Goal: Information Seeking & Learning: Learn about a topic

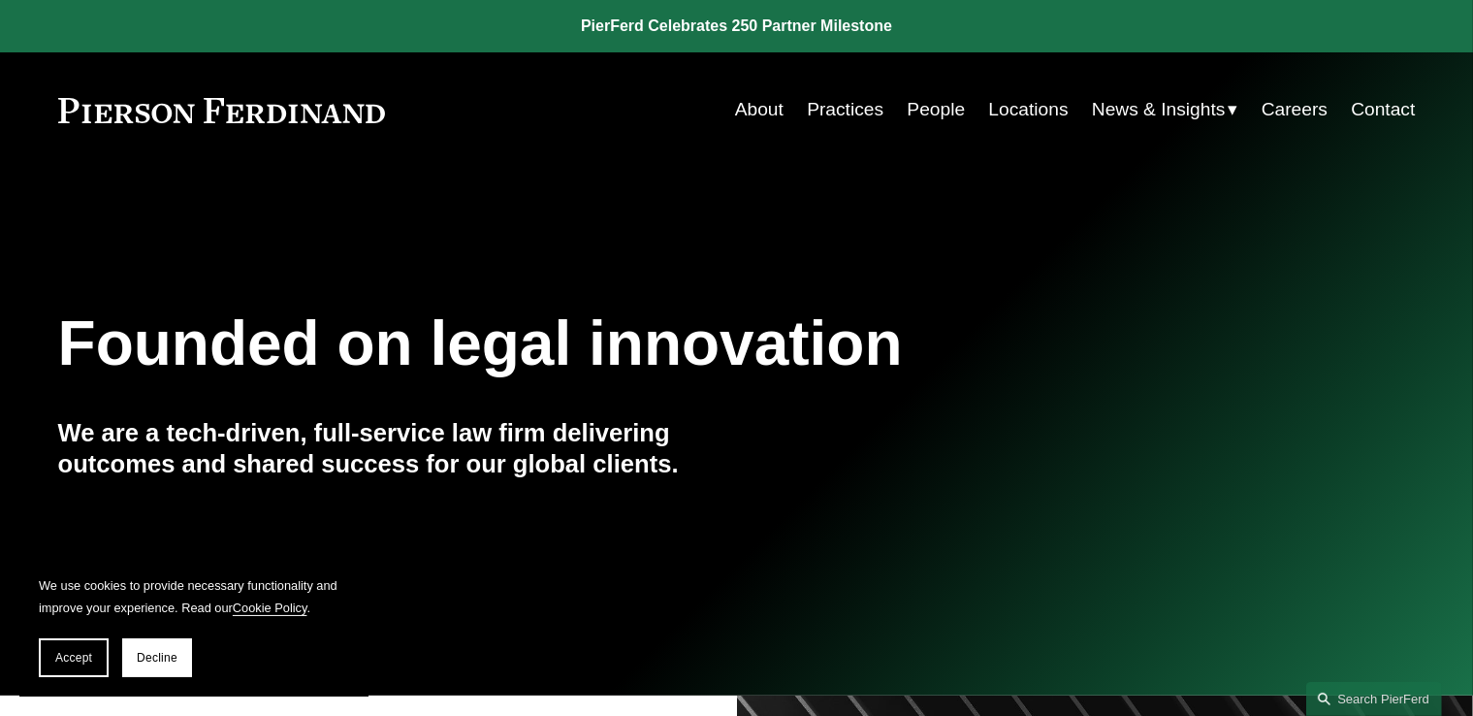
click at [925, 114] on link "People" at bounding box center [936, 109] width 58 height 37
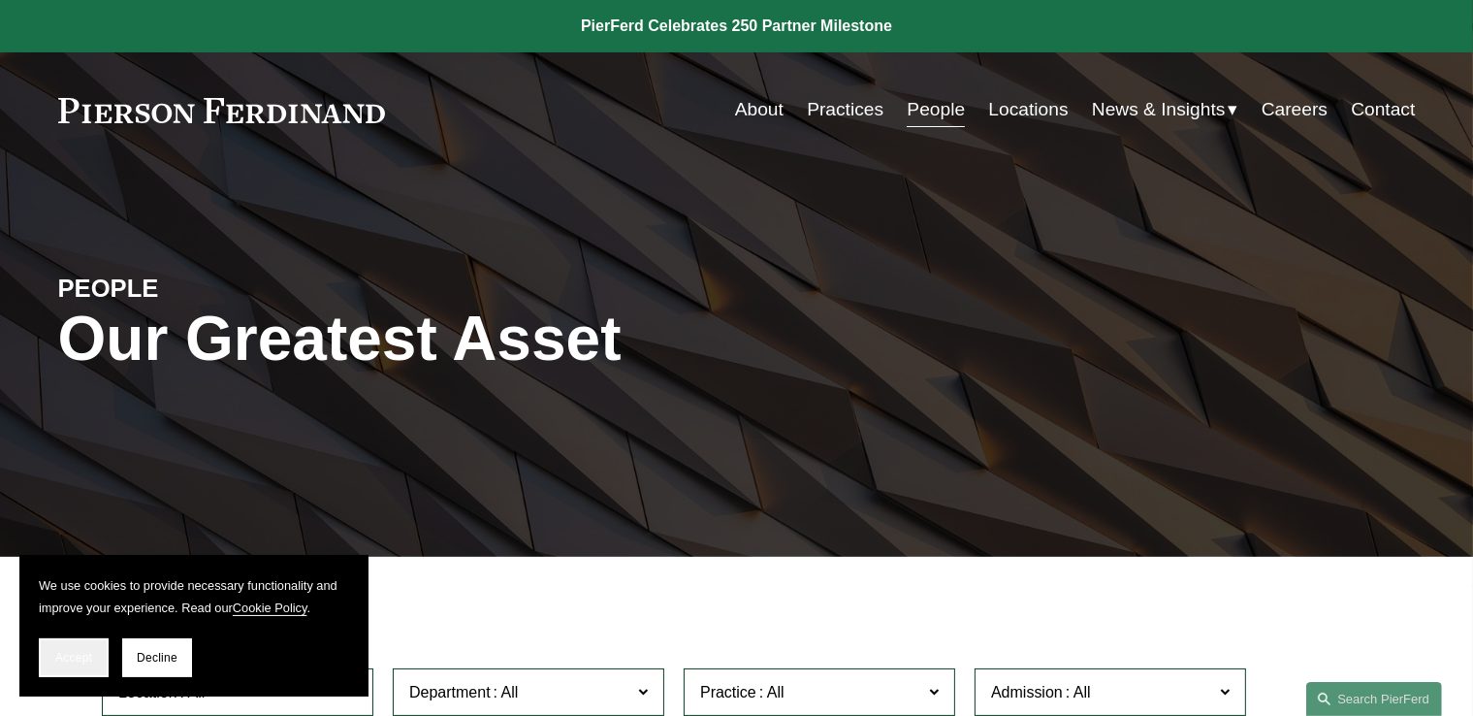
click at [74, 664] on button "Accept" at bounding box center [74, 657] width 70 height 39
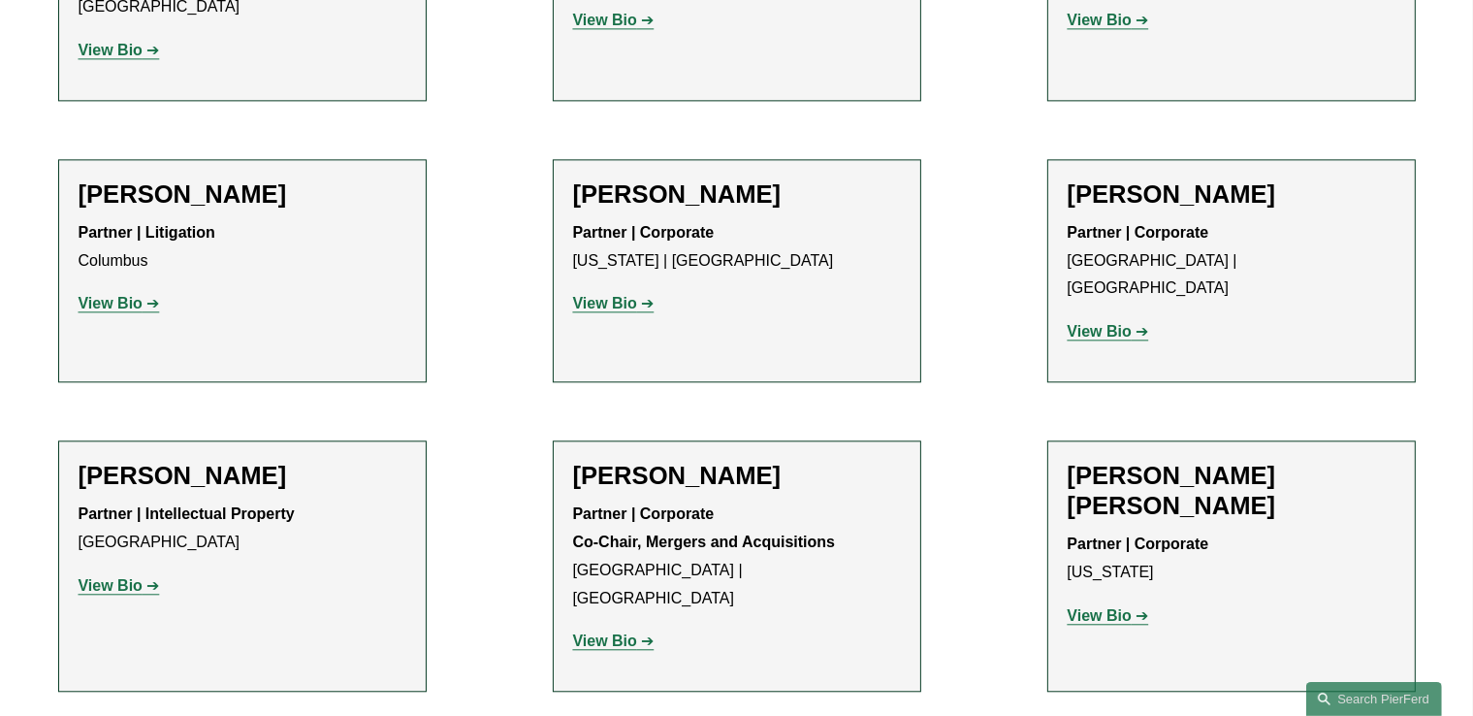
scroll to position [15773, 0]
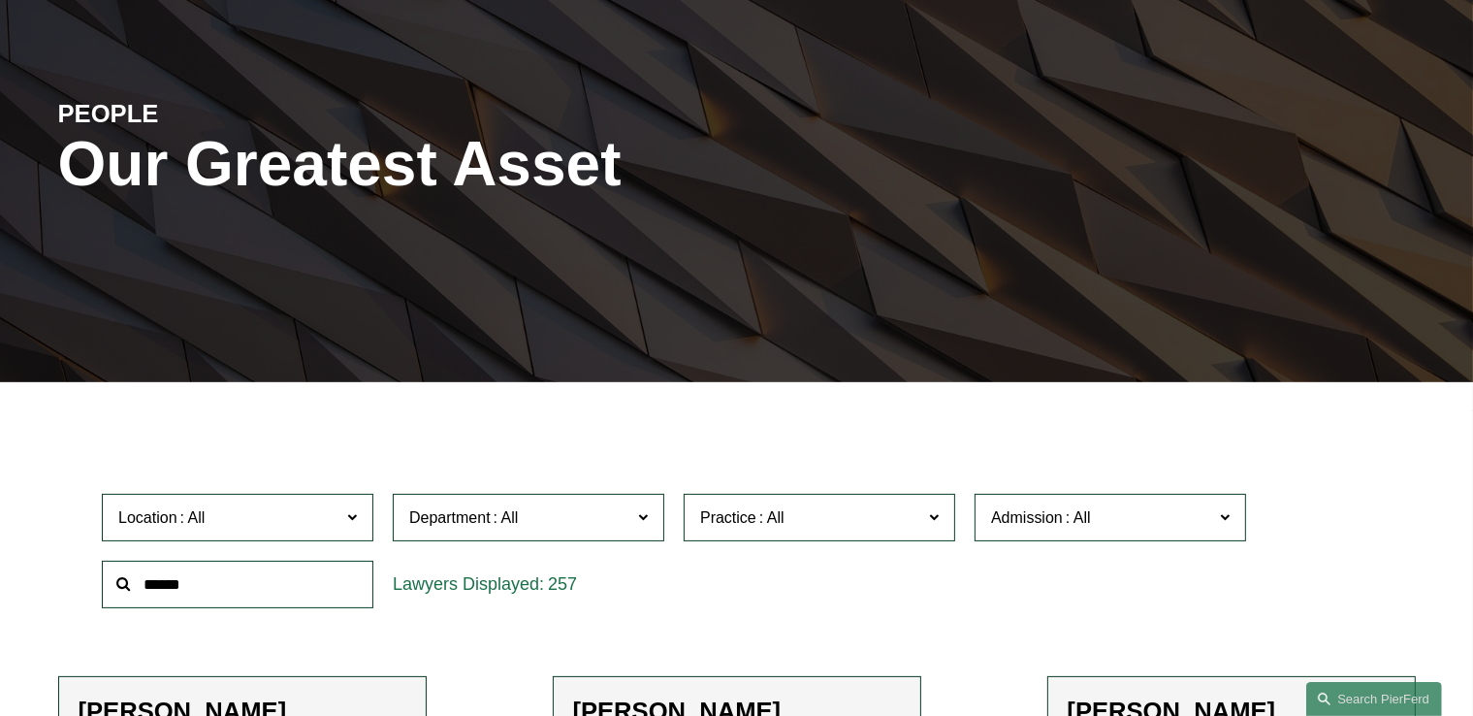
scroll to position [0, 0]
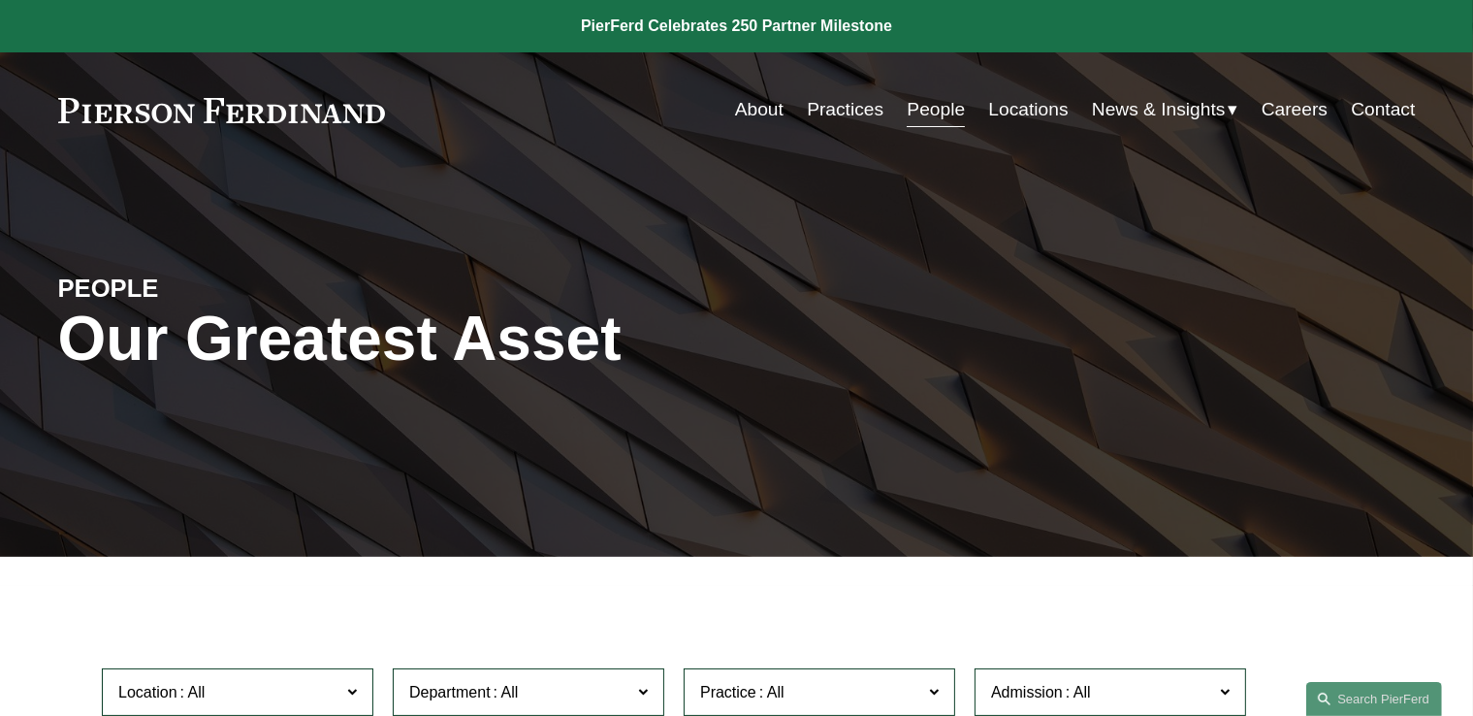
click at [1376, 113] on link "Contact" at bounding box center [1383, 109] width 64 height 37
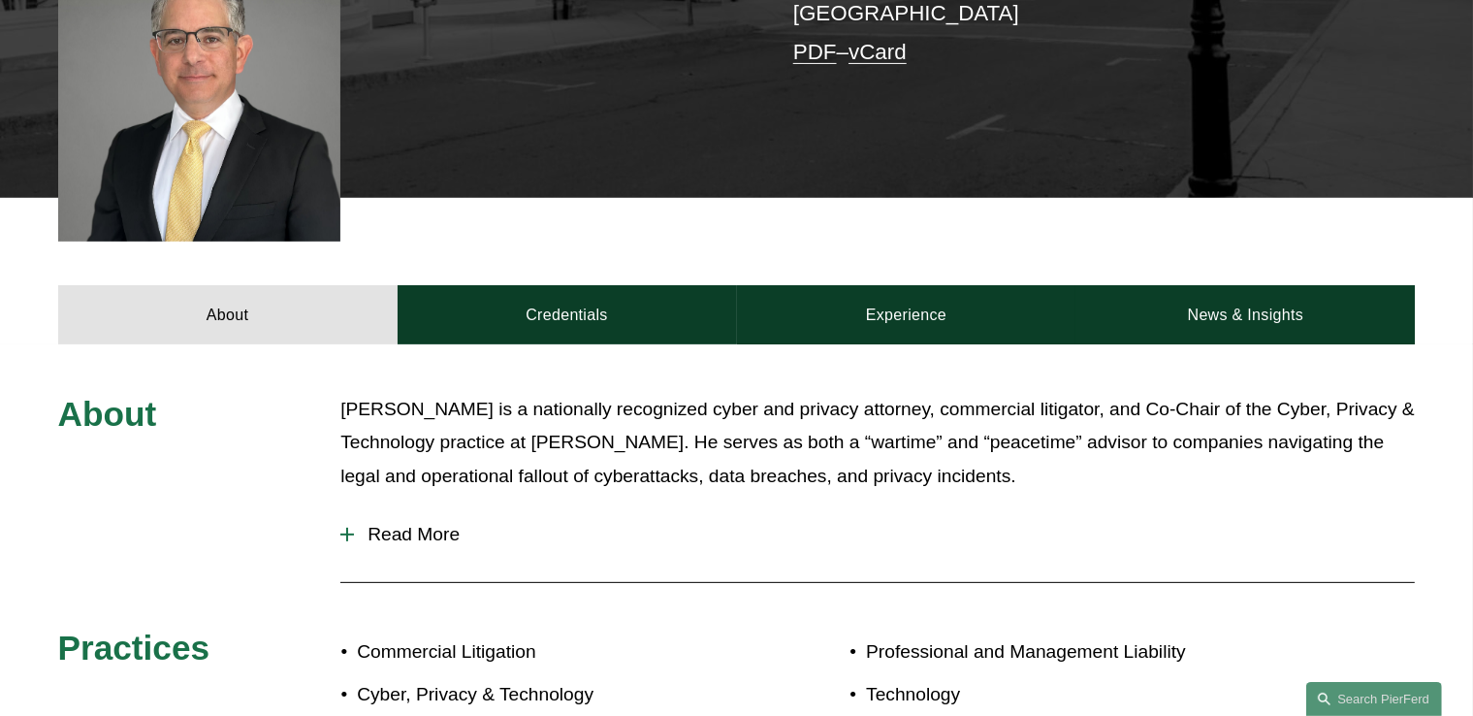
scroll to position [776, 0]
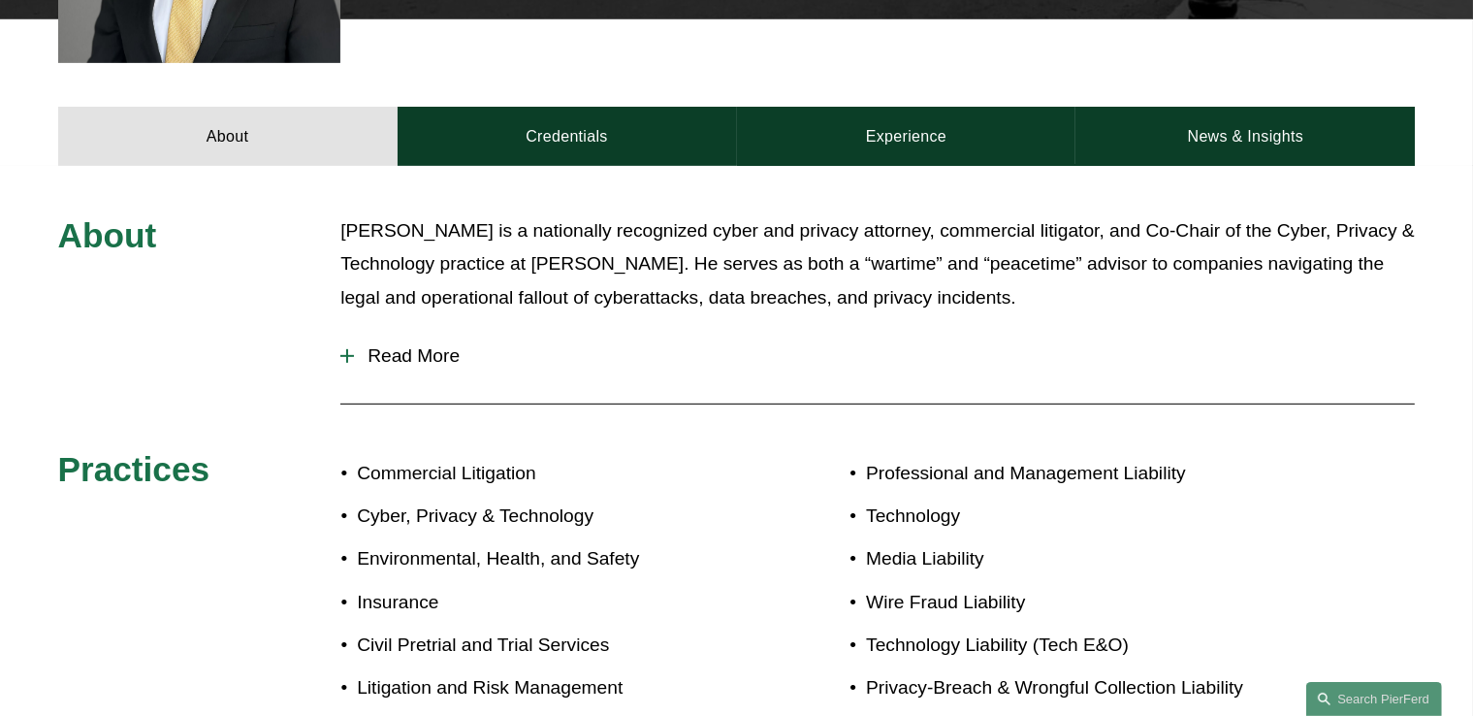
click at [422, 366] on span "Read More" at bounding box center [884, 355] width 1061 height 21
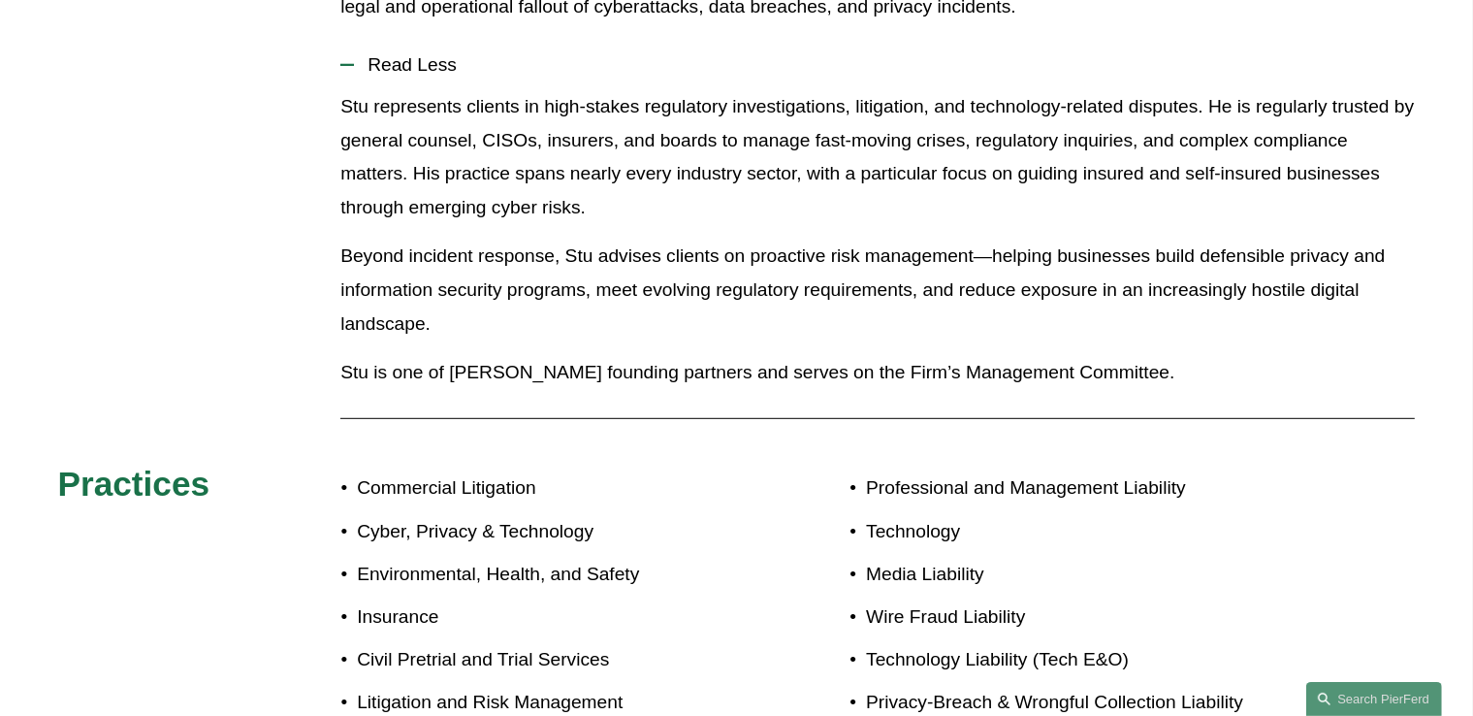
scroll to position [1163, 0]
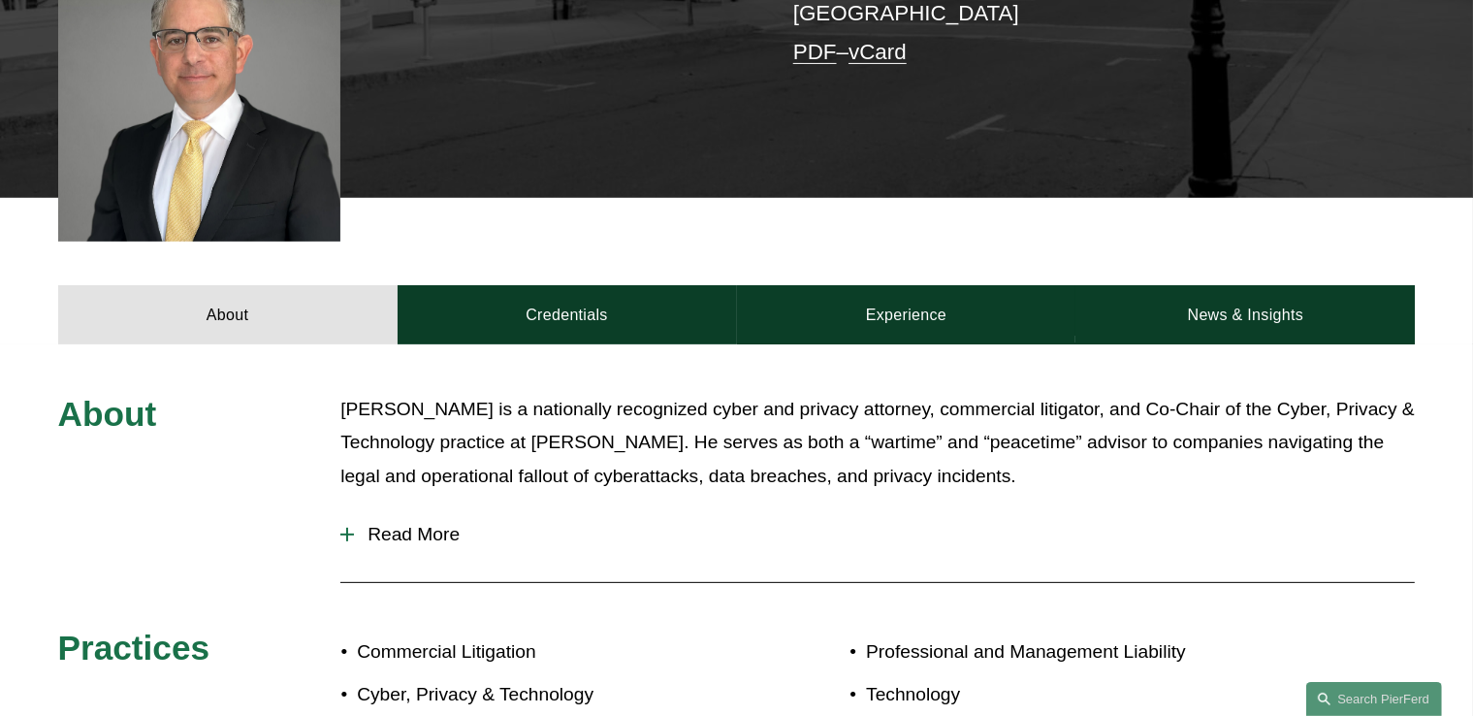
scroll to position [873, 0]
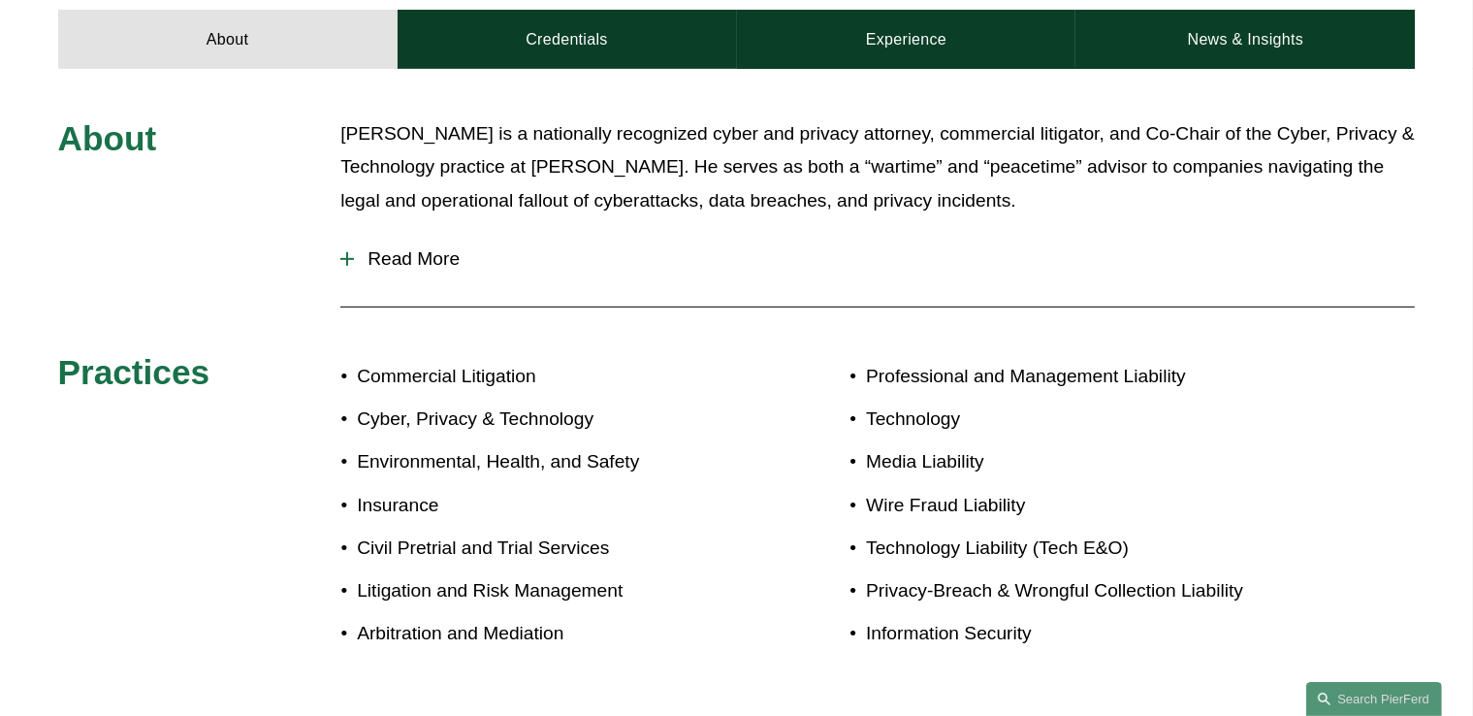
click at [425, 256] on span "Read More" at bounding box center [884, 258] width 1061 height 21
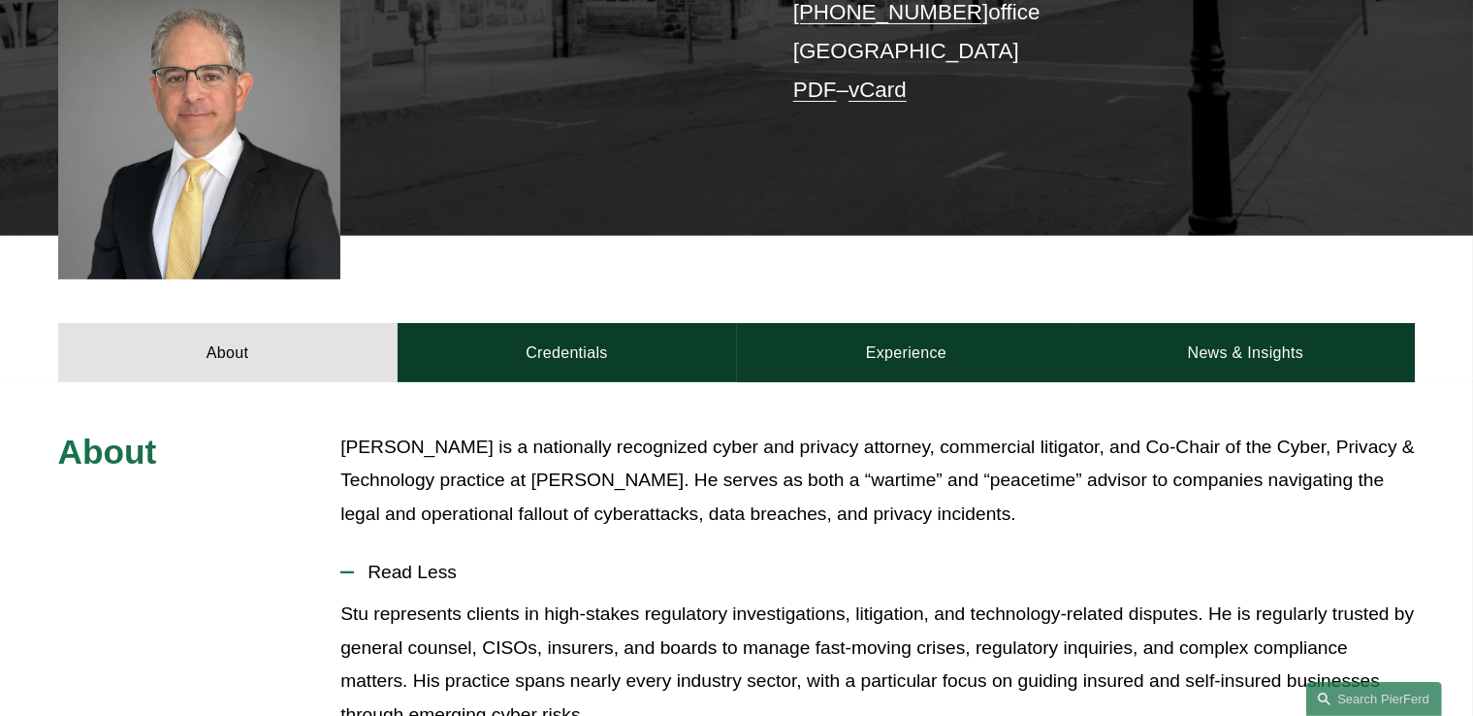
scroll to position [538, 0]
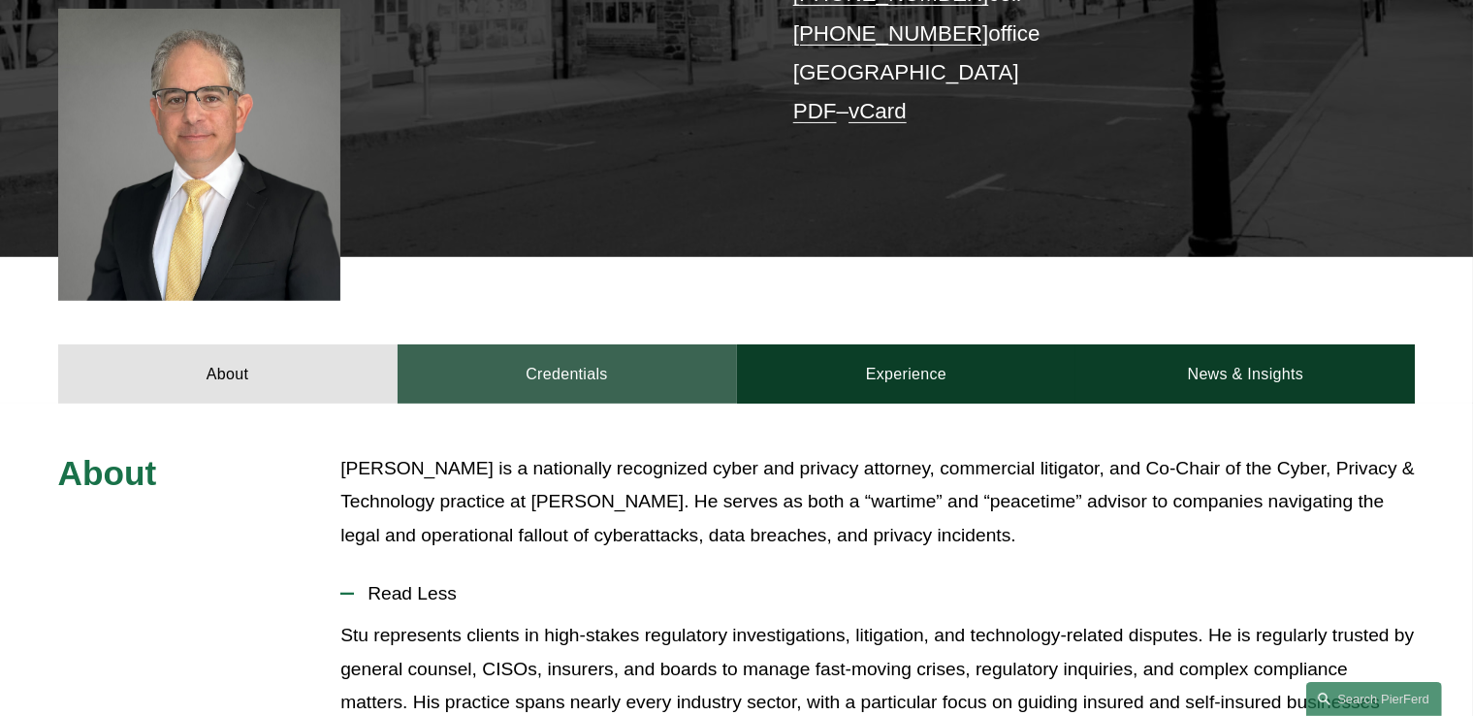
click at [551, 369] on link "Credentials" at bounding box center [567, 373] width 339 height 58
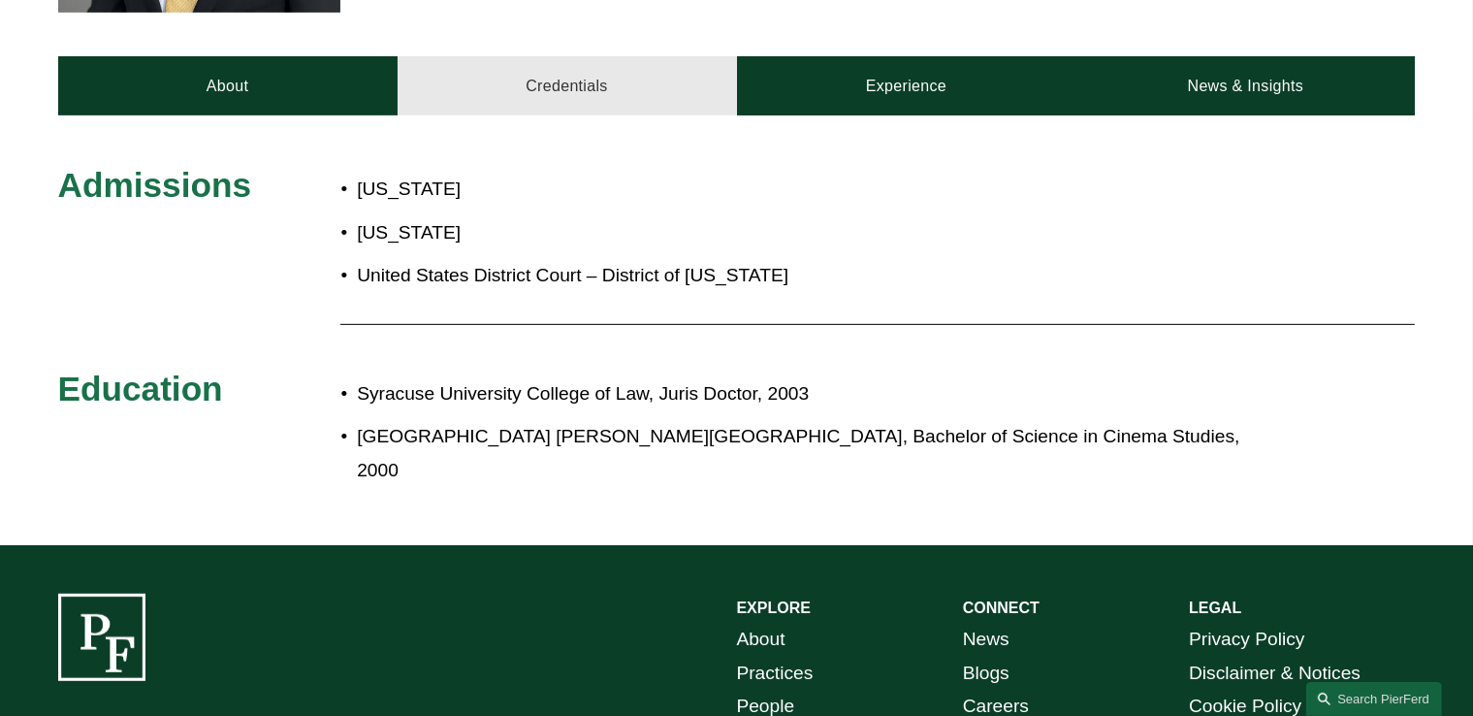
scroll to position [829, 0]
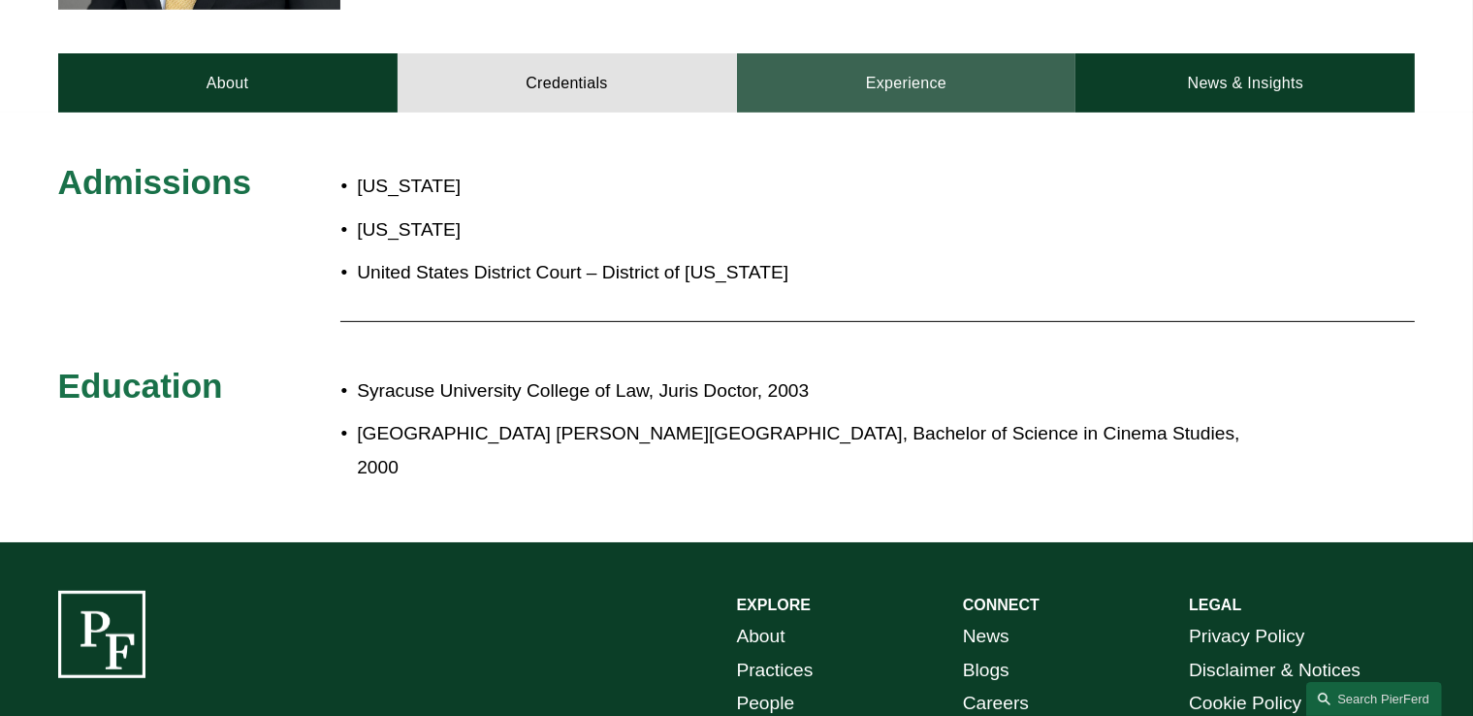
click at [928, 93] on link "Experience" at bounding box center [906, 82] width 339 height 58
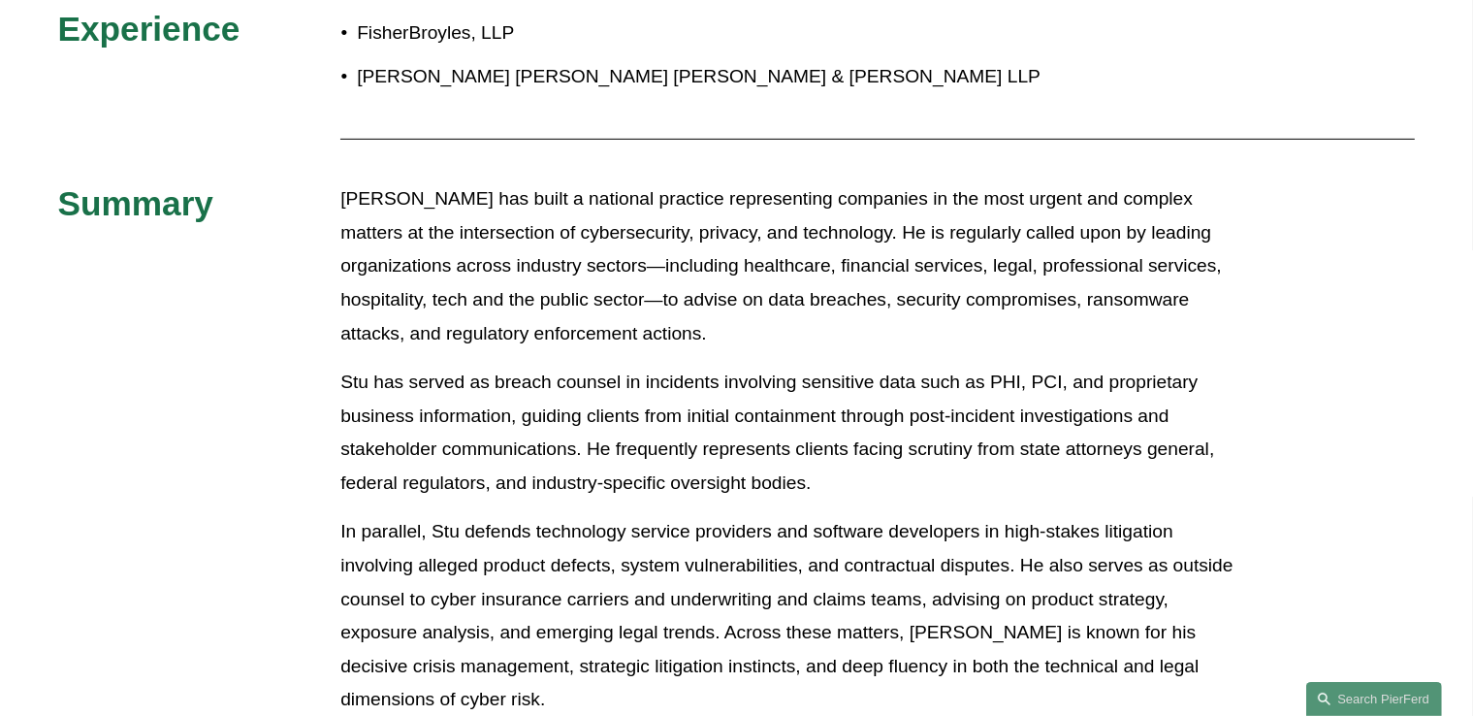
scroll to position [1023, 0]
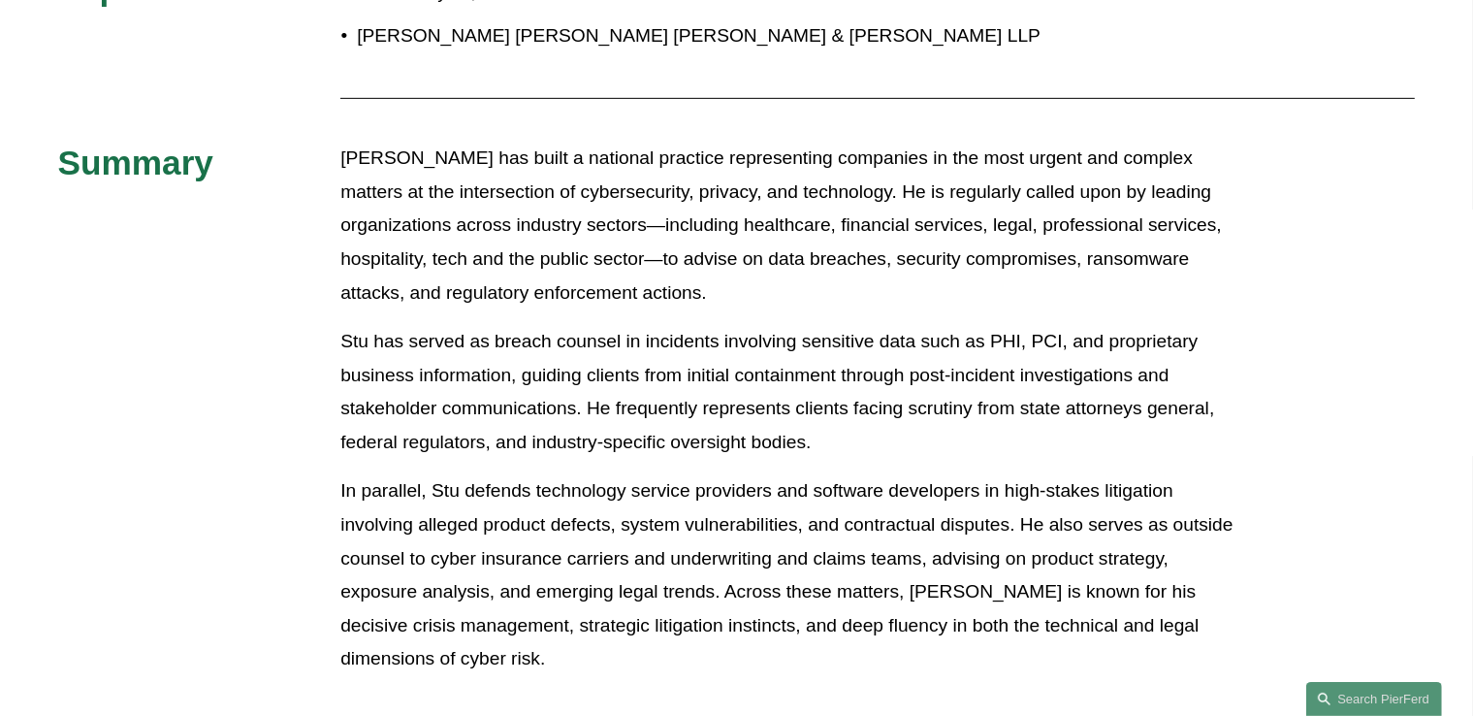
click at [106, 338] on div "Experience FisherBroyles, LLP Traub Lieberman Straus & Shrewsberry LLP Summary …" at bounding box center [736, 331] width 1473 height 729
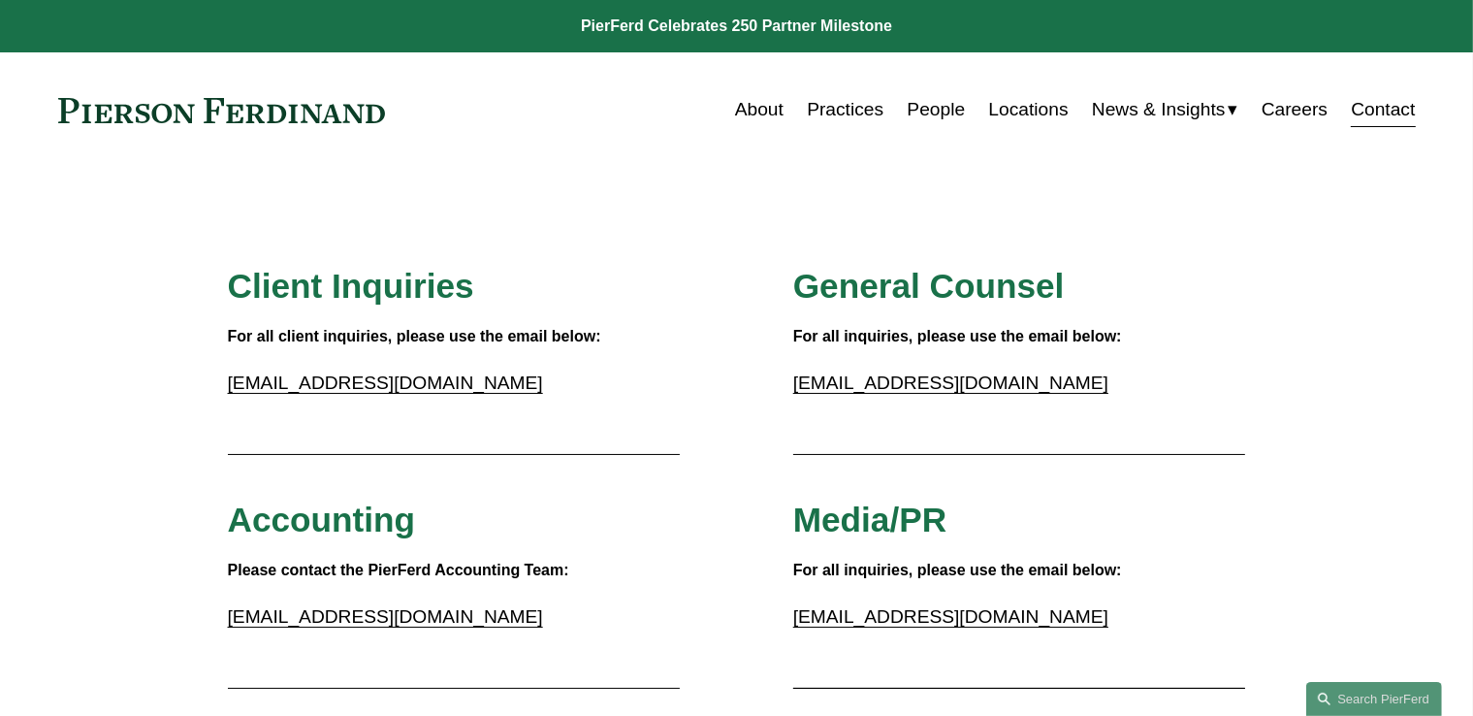
click at [1050, 110] on link "Locations" at bounding box center [1029, 109] width 80 height 37
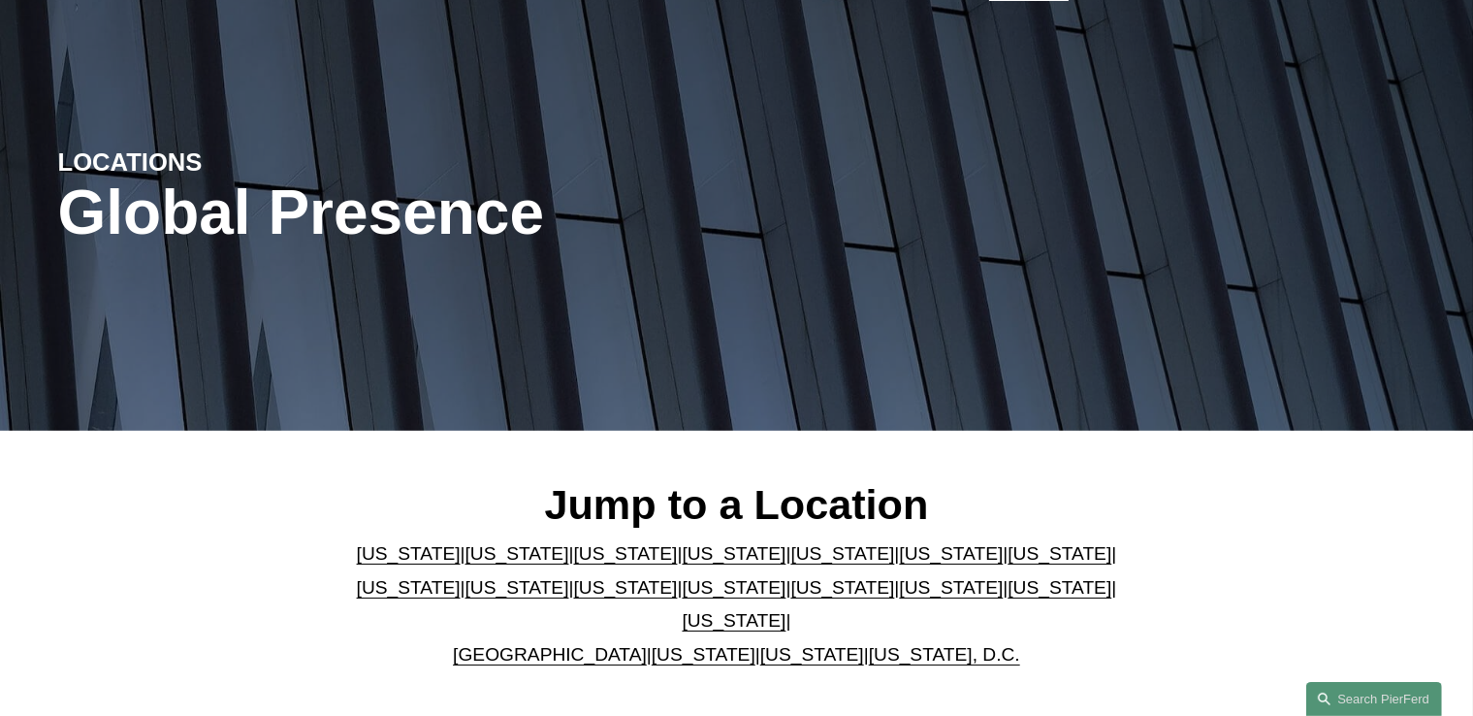
scroll to position [388, 0]
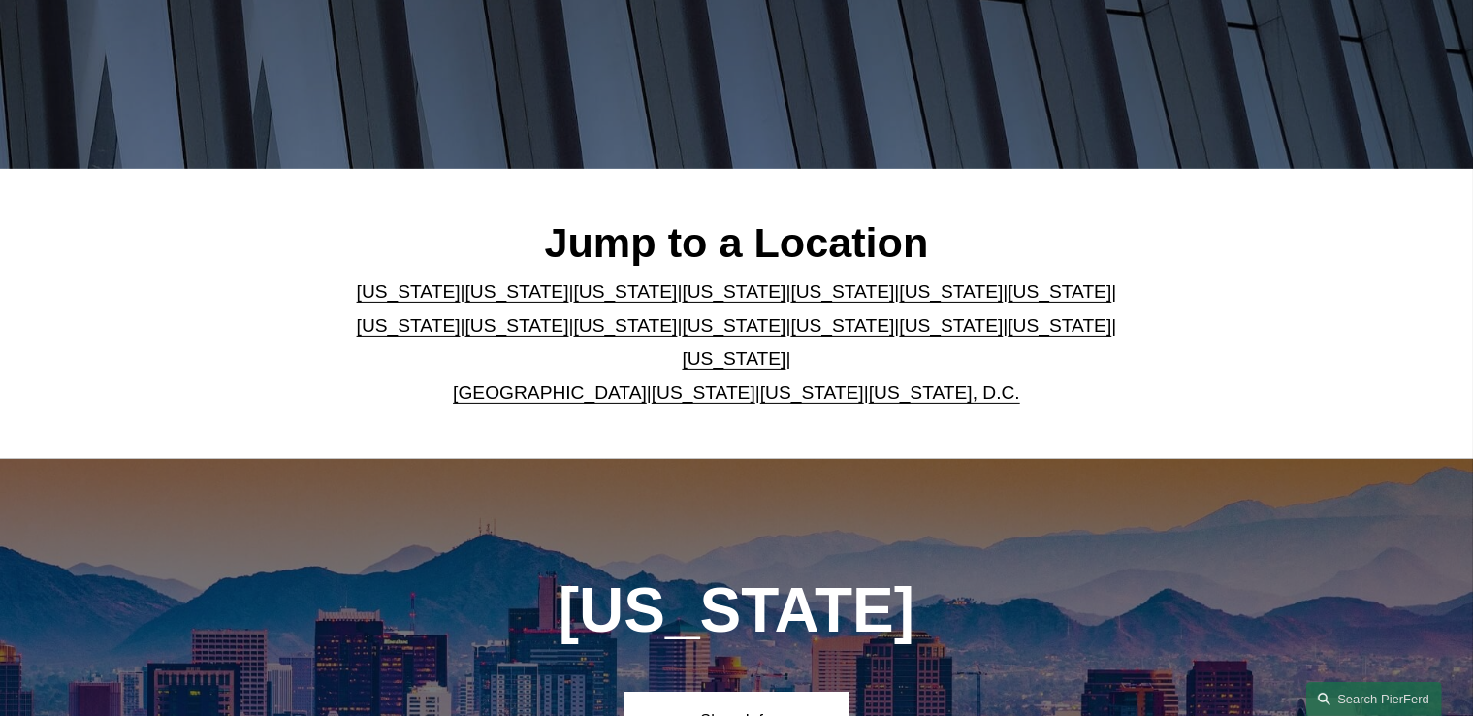
click at [377, 302] on link "[US_STATE]" at bounding box center [409, 291] width 104 height 20
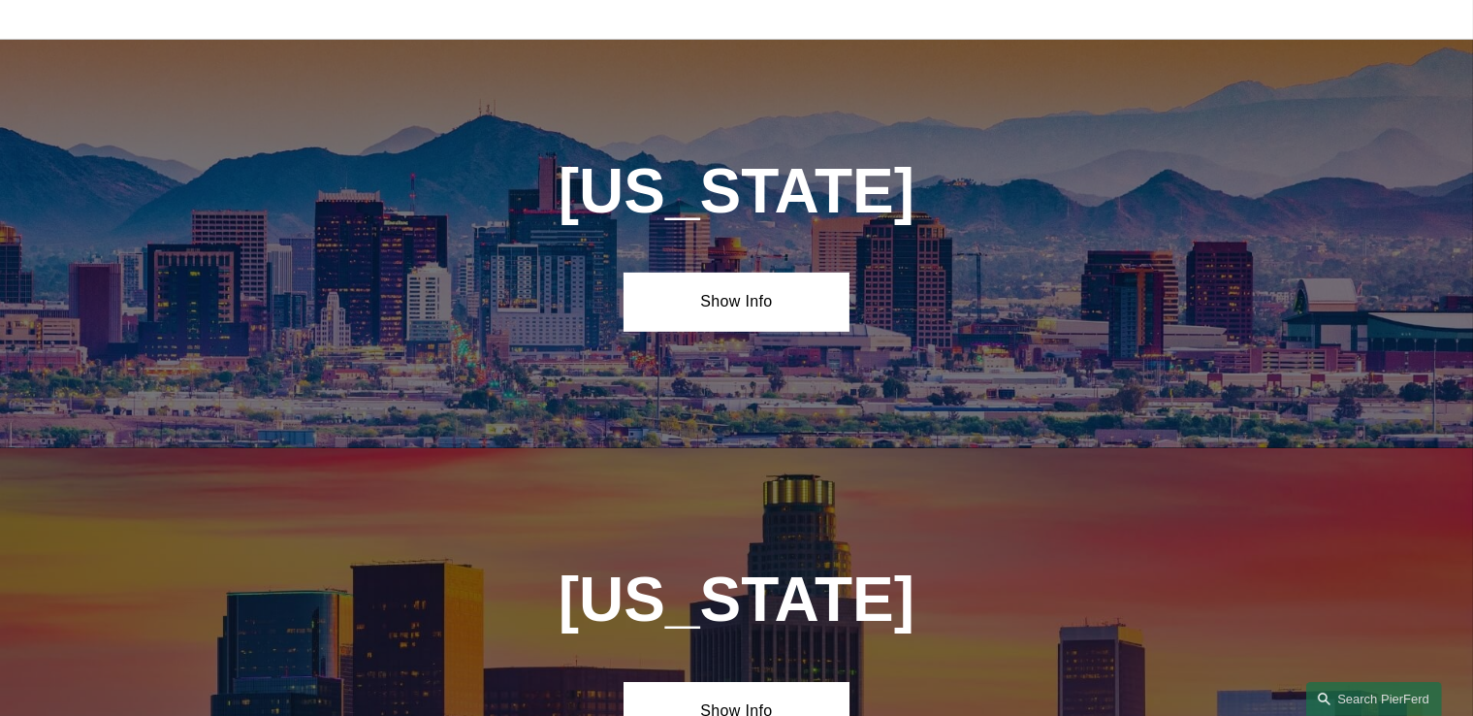
scroll to position [830, 0]
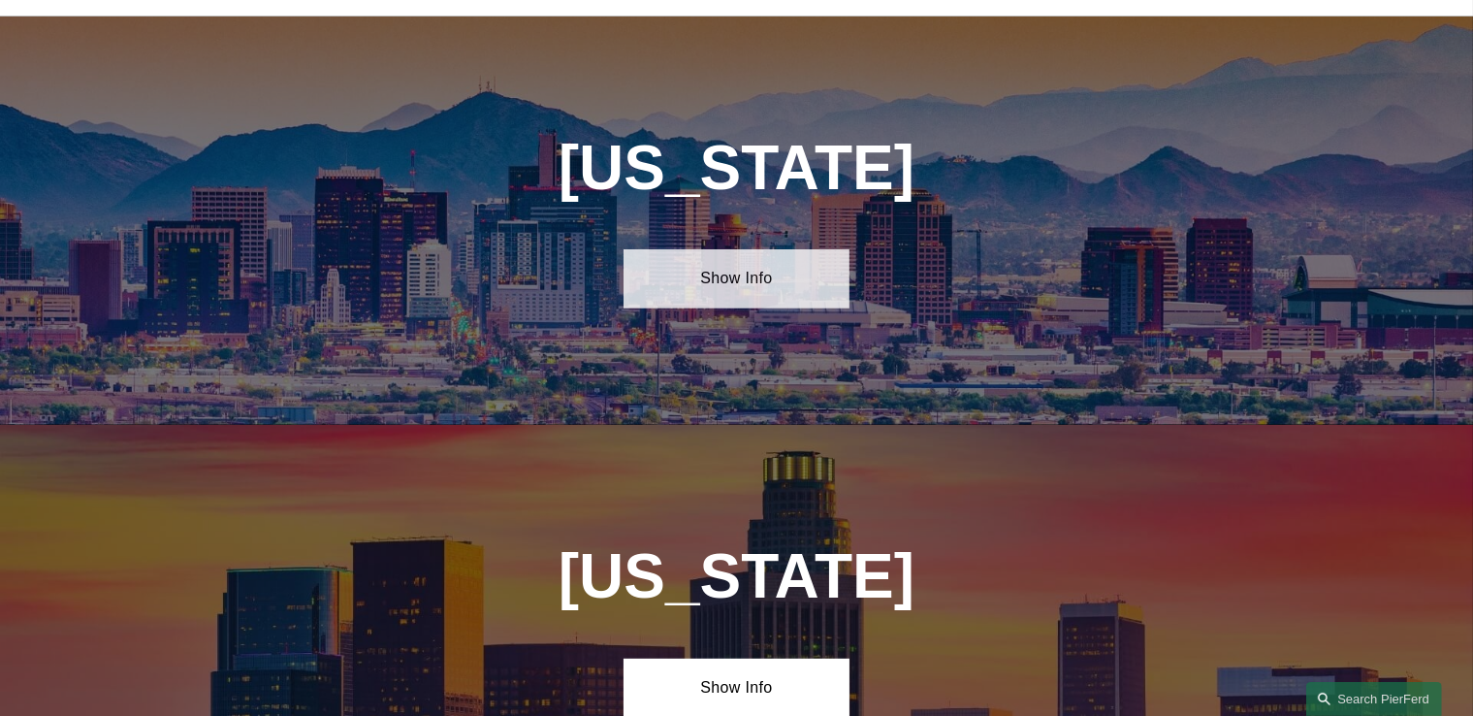
click at [778, 265] on link "Show Info" at bounding box center [736, 278] width 226 height 58
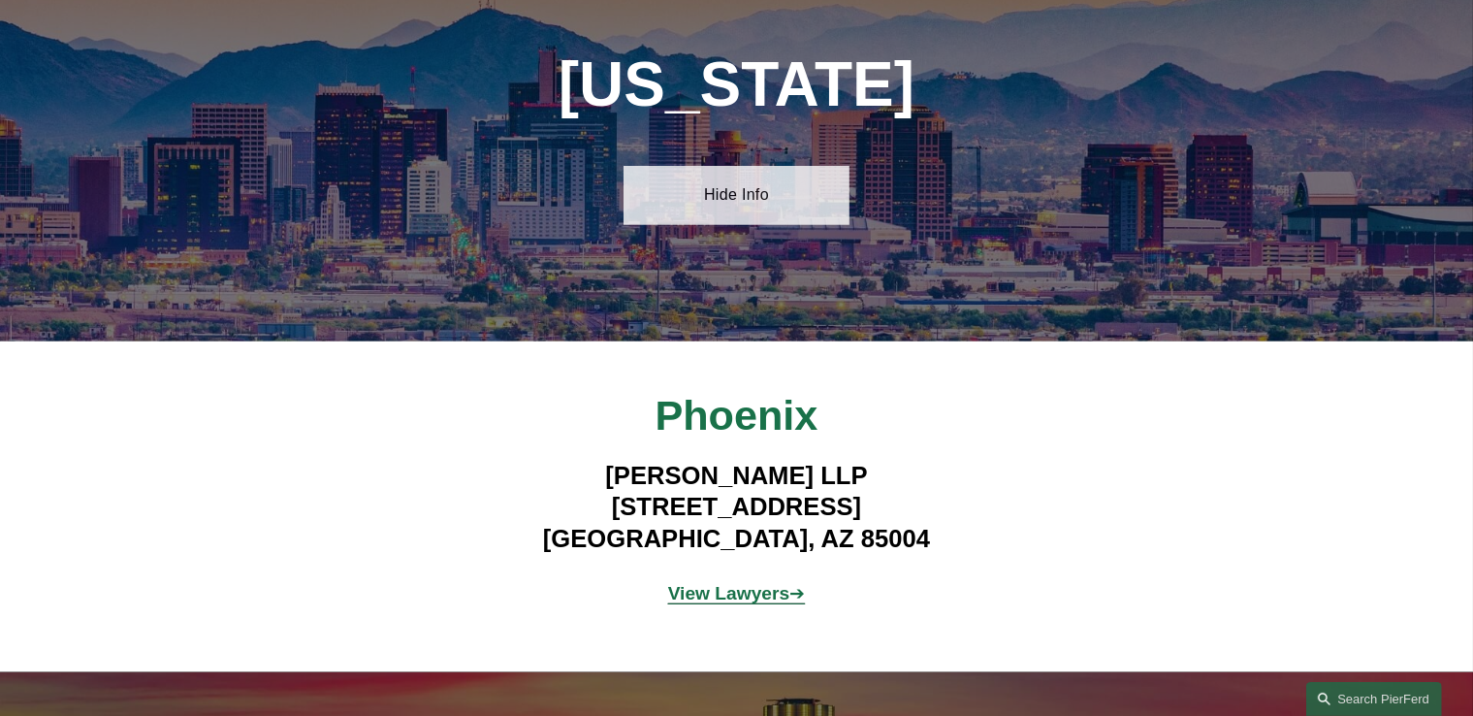
scroll to position [1121, 0]
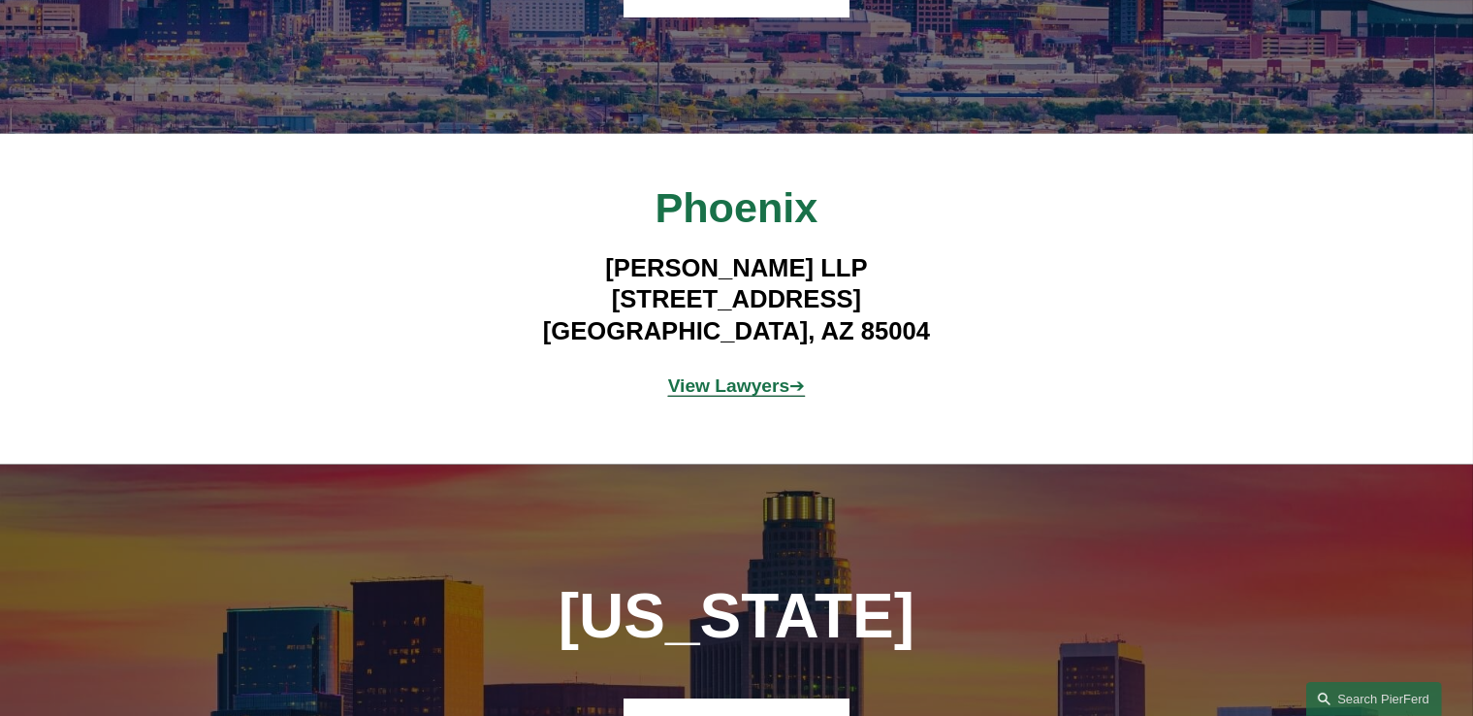
click at [747, 375] on strong "View Lawyers" at bounding box center [729, 385] width 122 height 20
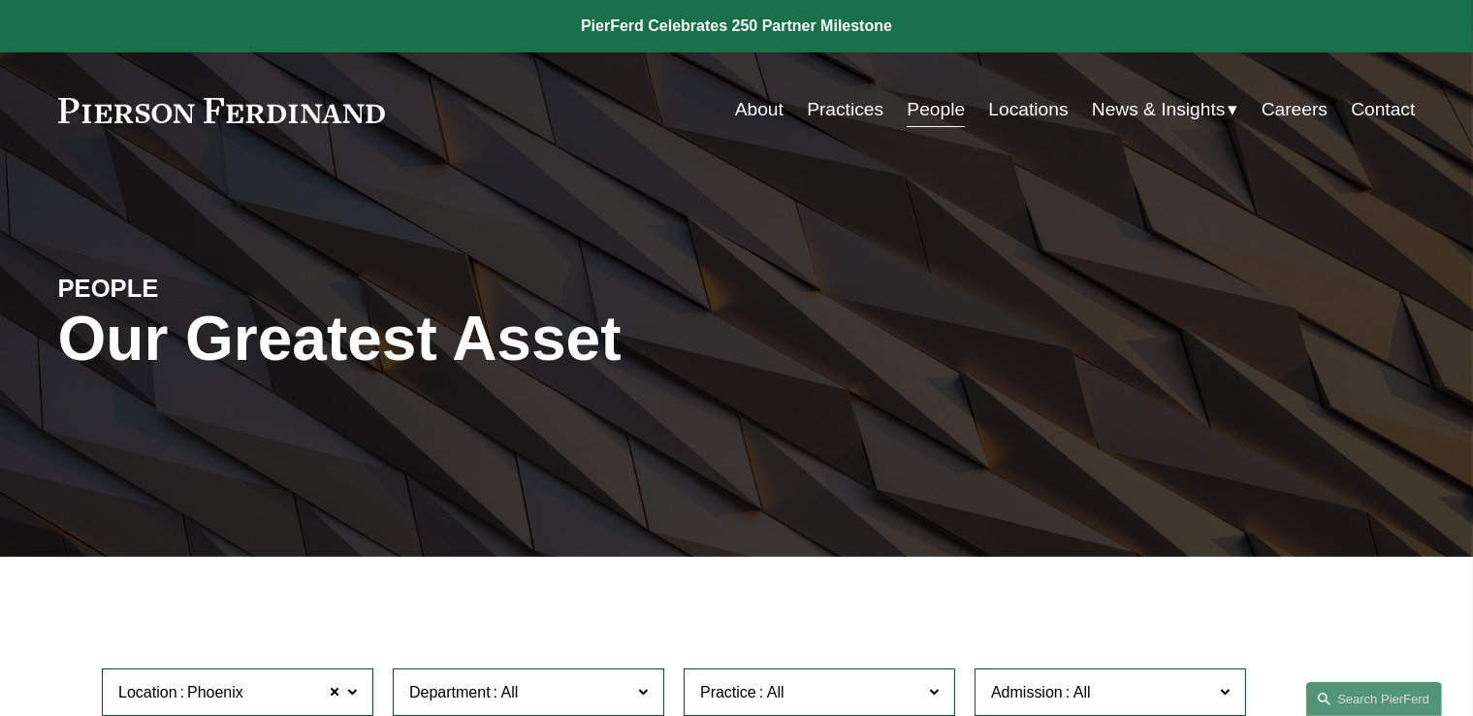
scroll to position [623, 0]
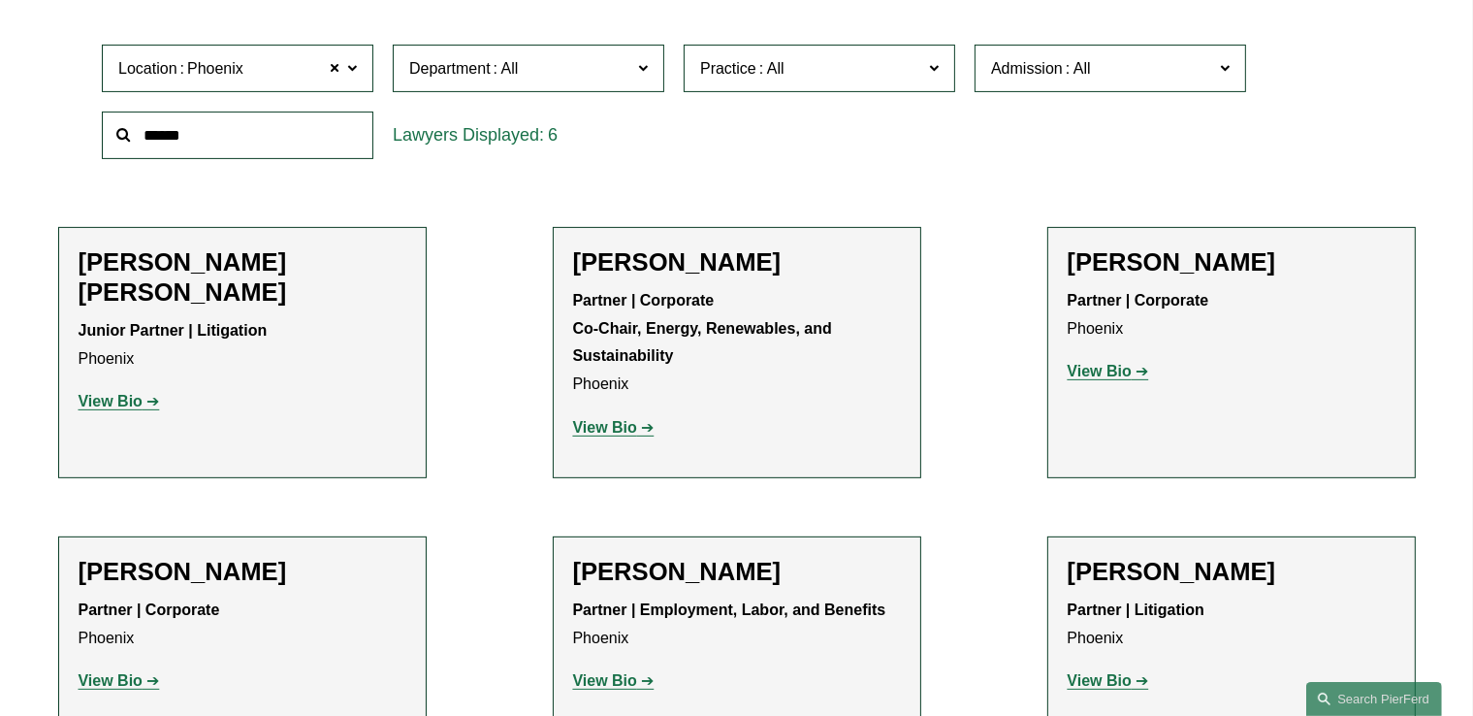
click at [345, 71] on label "Location [GEOGRAPHIC_DATA]" at bounding box center [237, 69] width 271 height 48
click at [349, 74] on span at bounding box center [352, 67] width 10 height 25
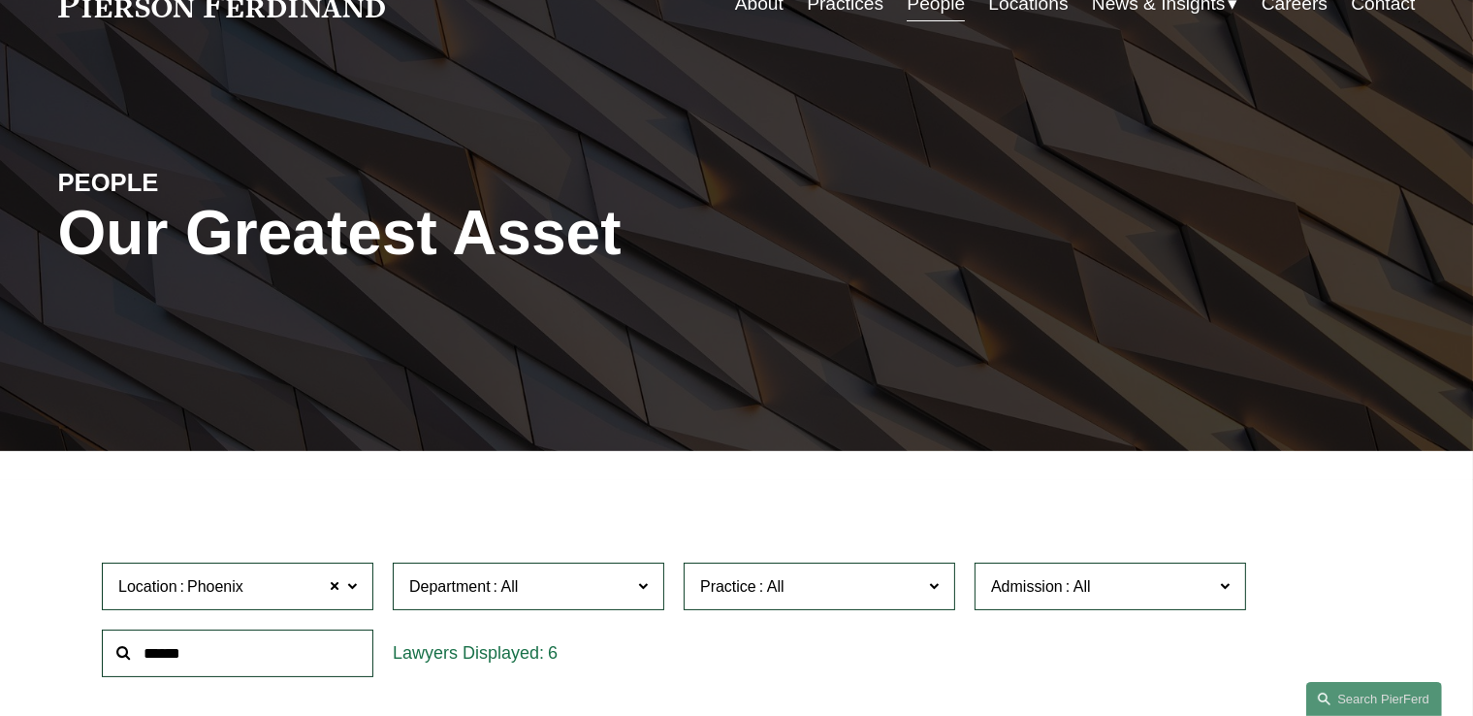
scroll to position [0, 0]
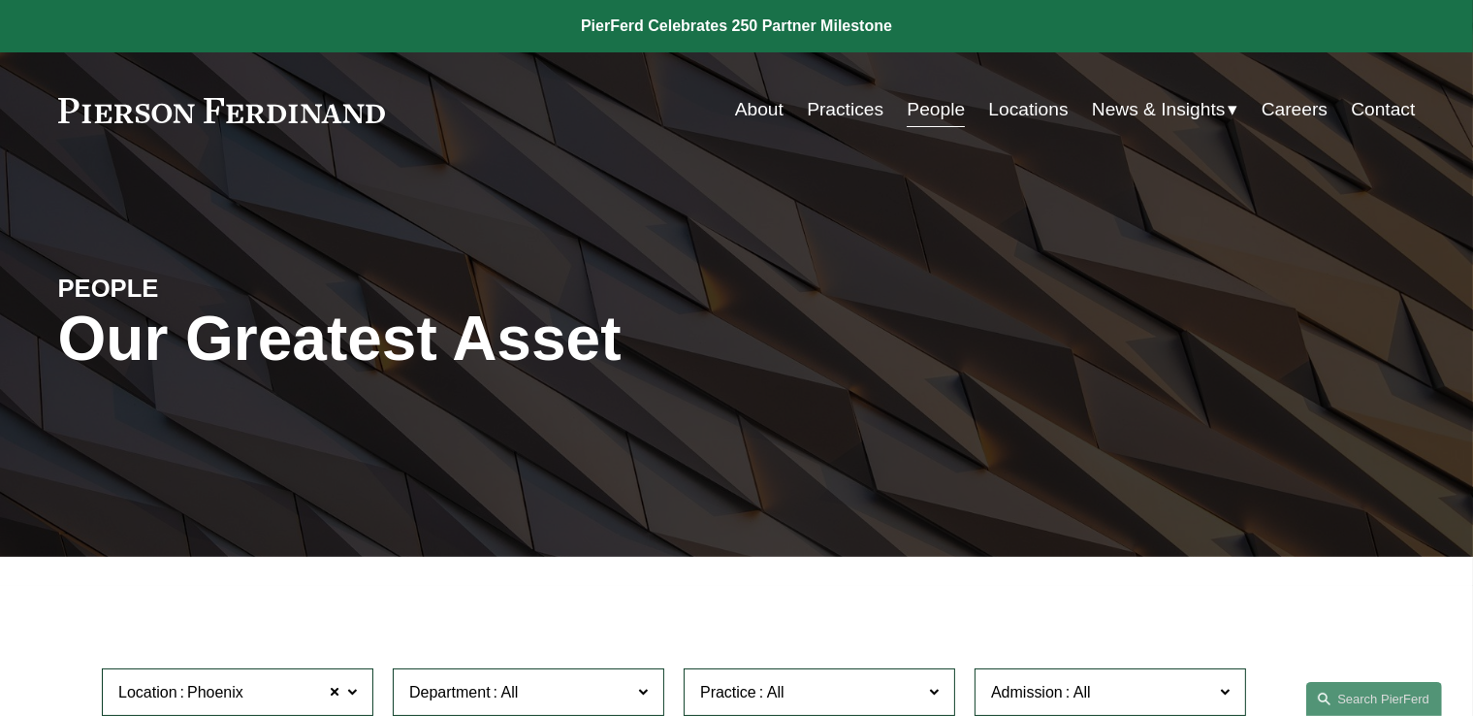
click at [1012, 107] on link "Locations" at bounding box center [1029, 109] width 80 height 37
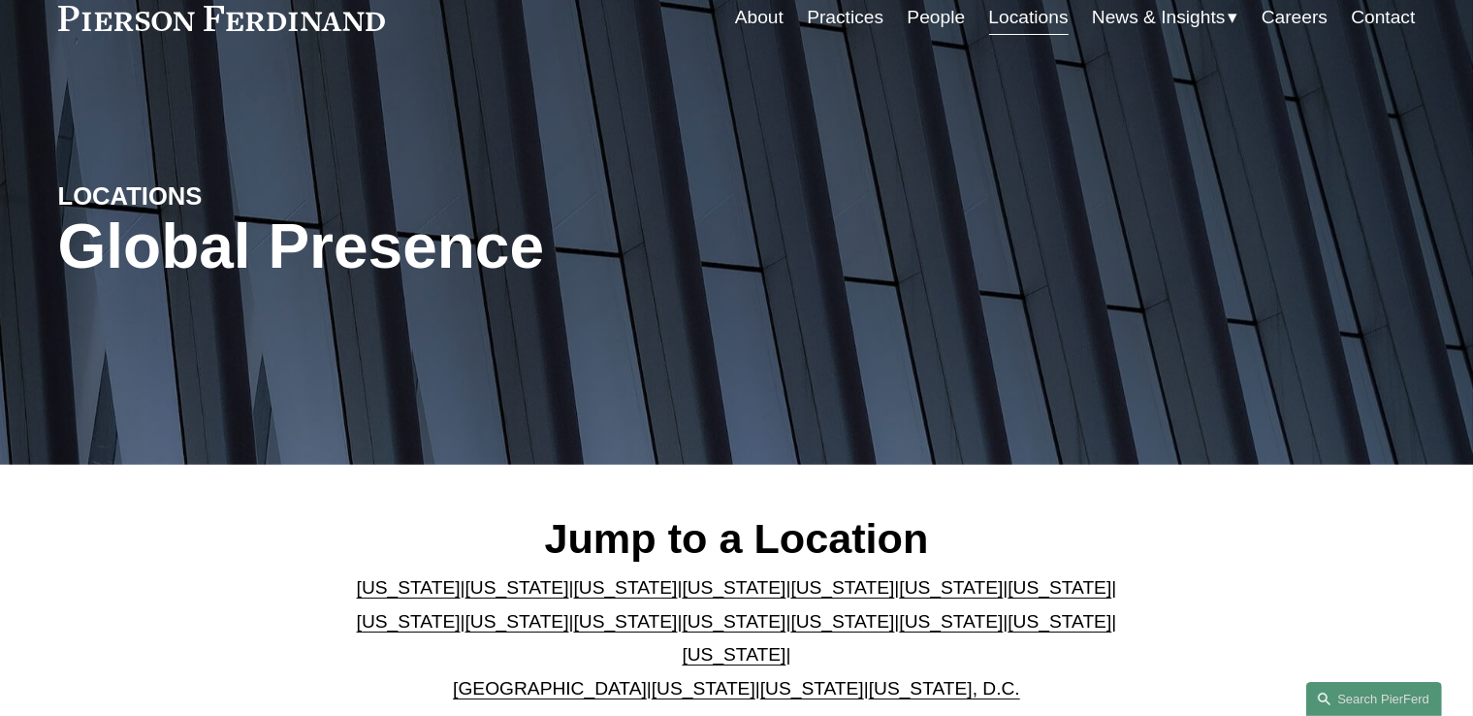
scroll to position [582, 0]
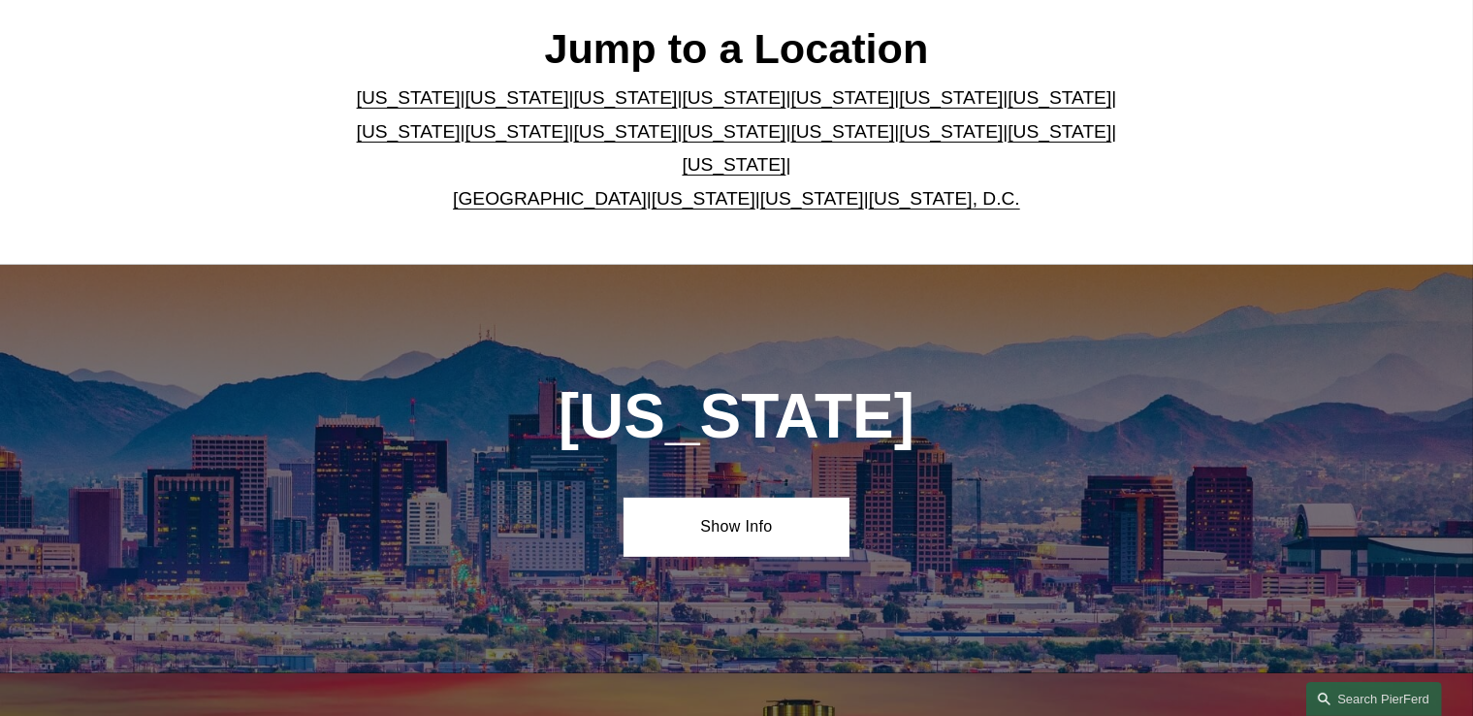
click at [574, 137] on link "[US_STATE]" at bounding box center [626, 131] width 104 height 20
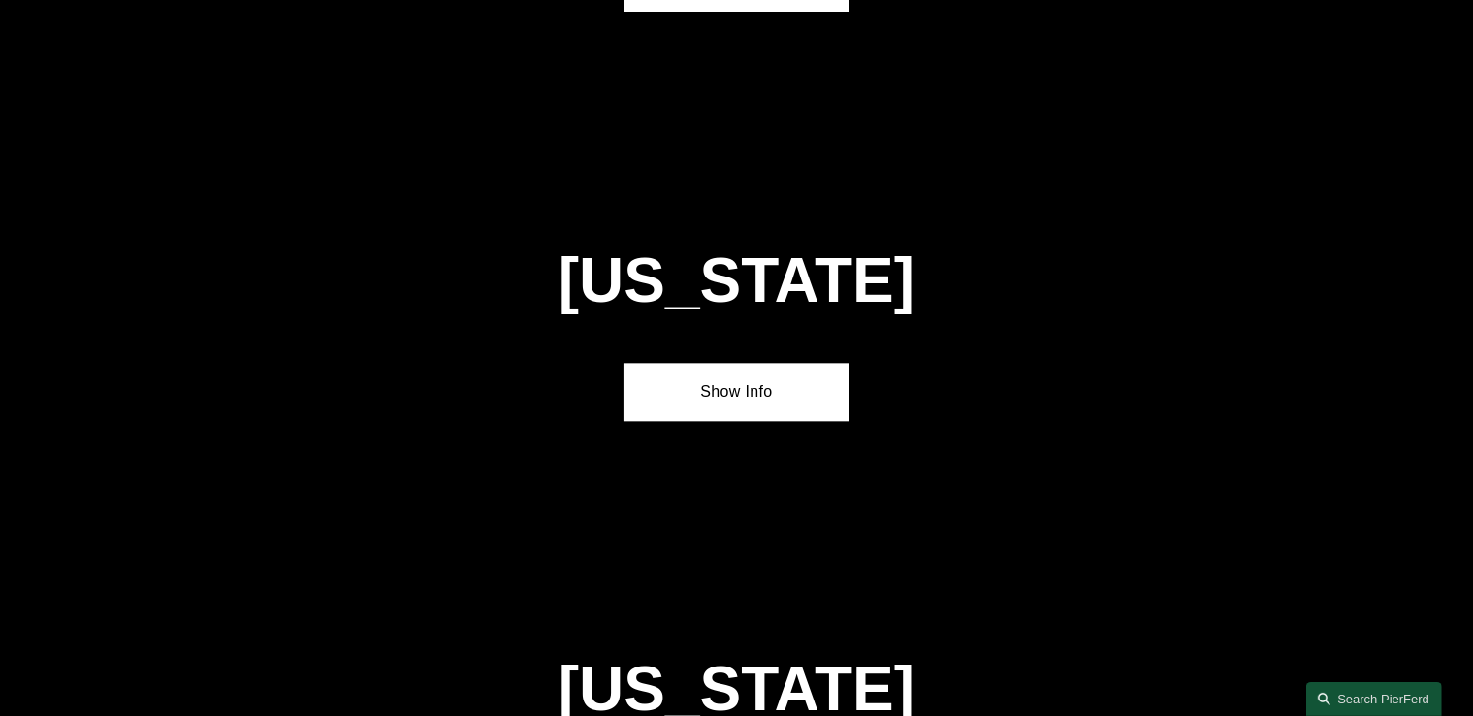
scroll to position [4507, 0]
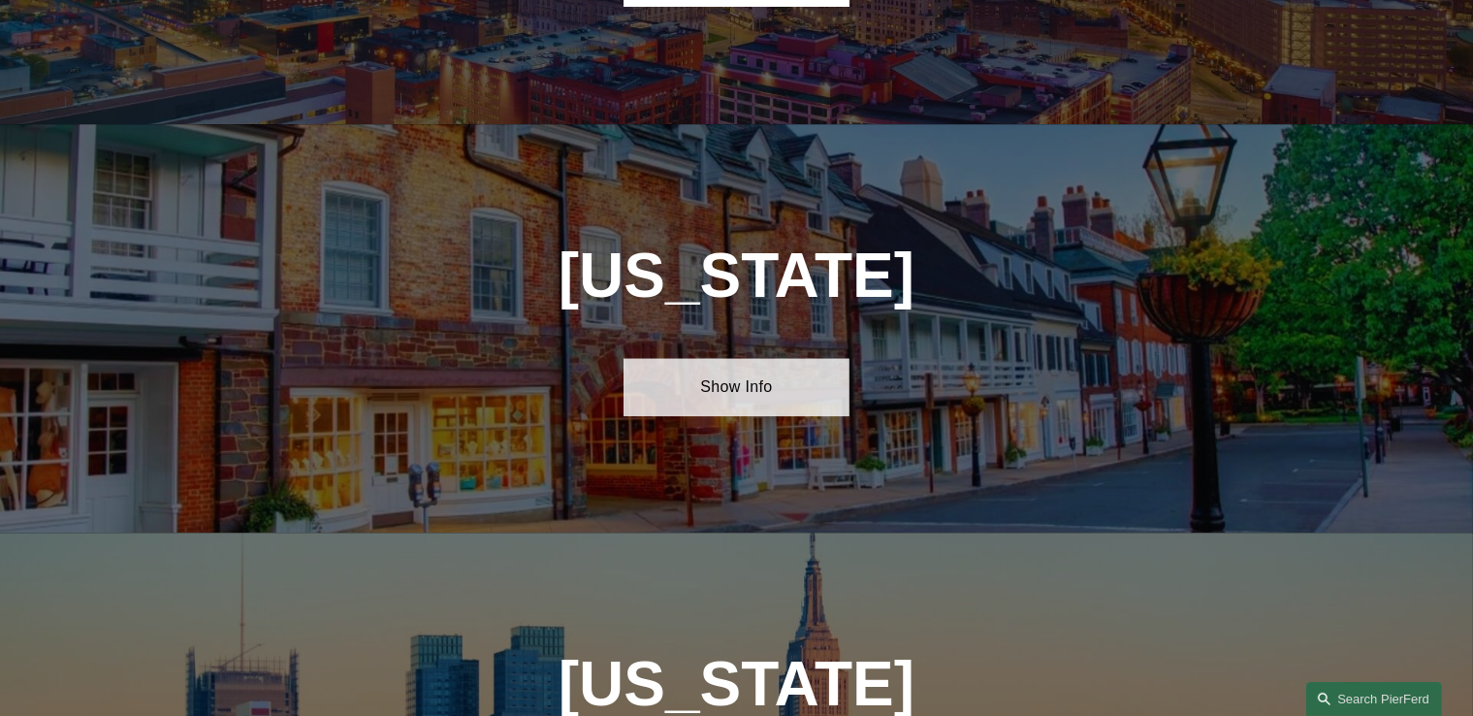
click at [724, 358] on link "Show Info" at bounding box center [736, 387] width 226 height 58
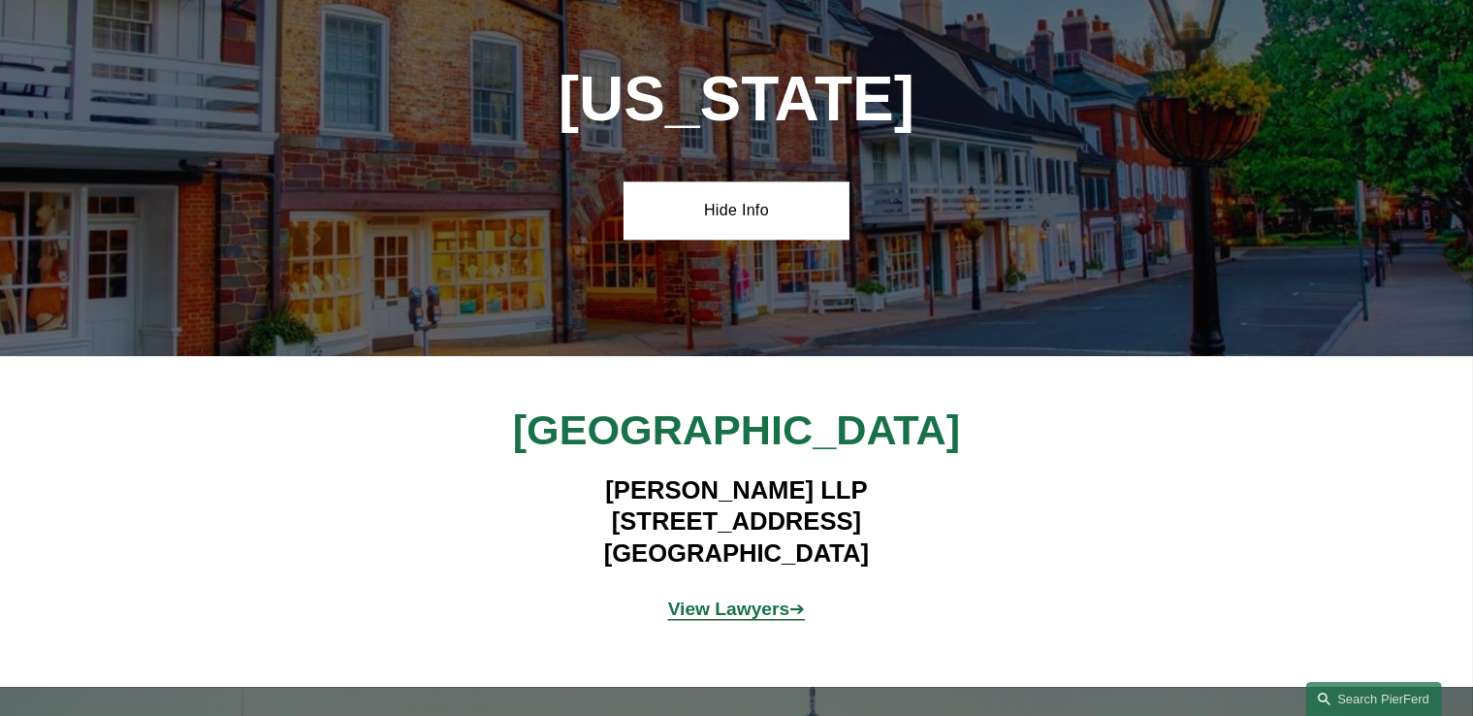
scroll to position [4701, 0]
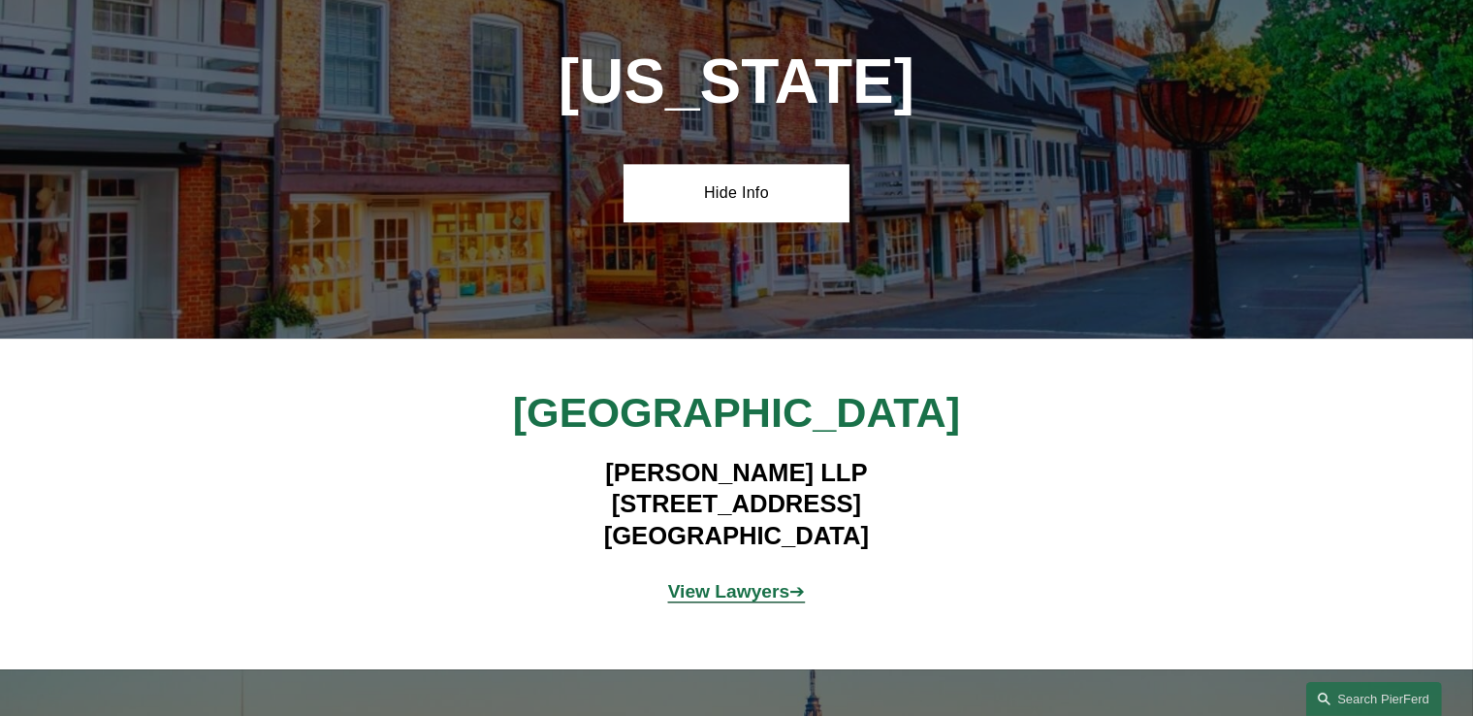
click at [739, 575] on p "View Lawyers ➔" at bounding box center [736, 592] width 565 height 34
click at [740, 581] on strong "View Lawyers" at bounding box center [729, 591] width 122 height 20
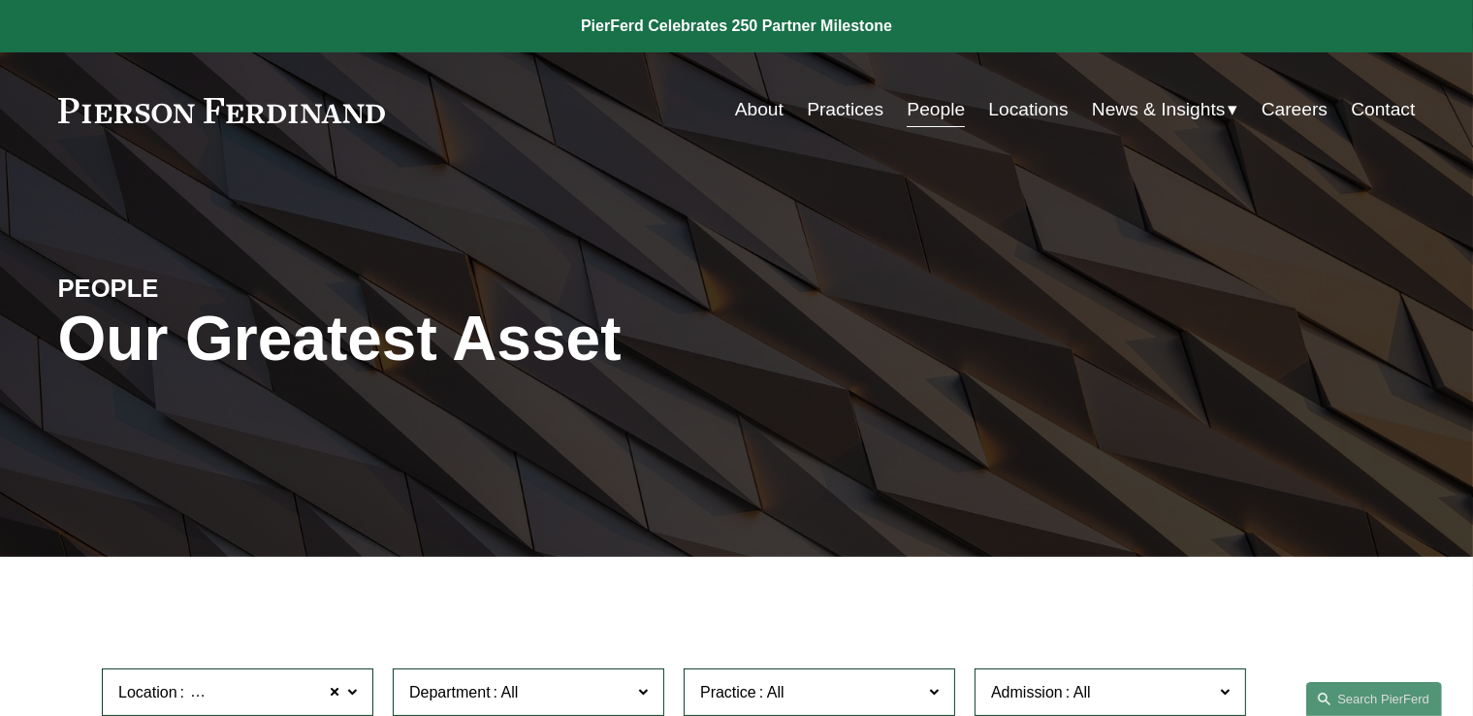
click at [833, 113] on link "Practices" at bounding box center [845, 109] width 77 height 37
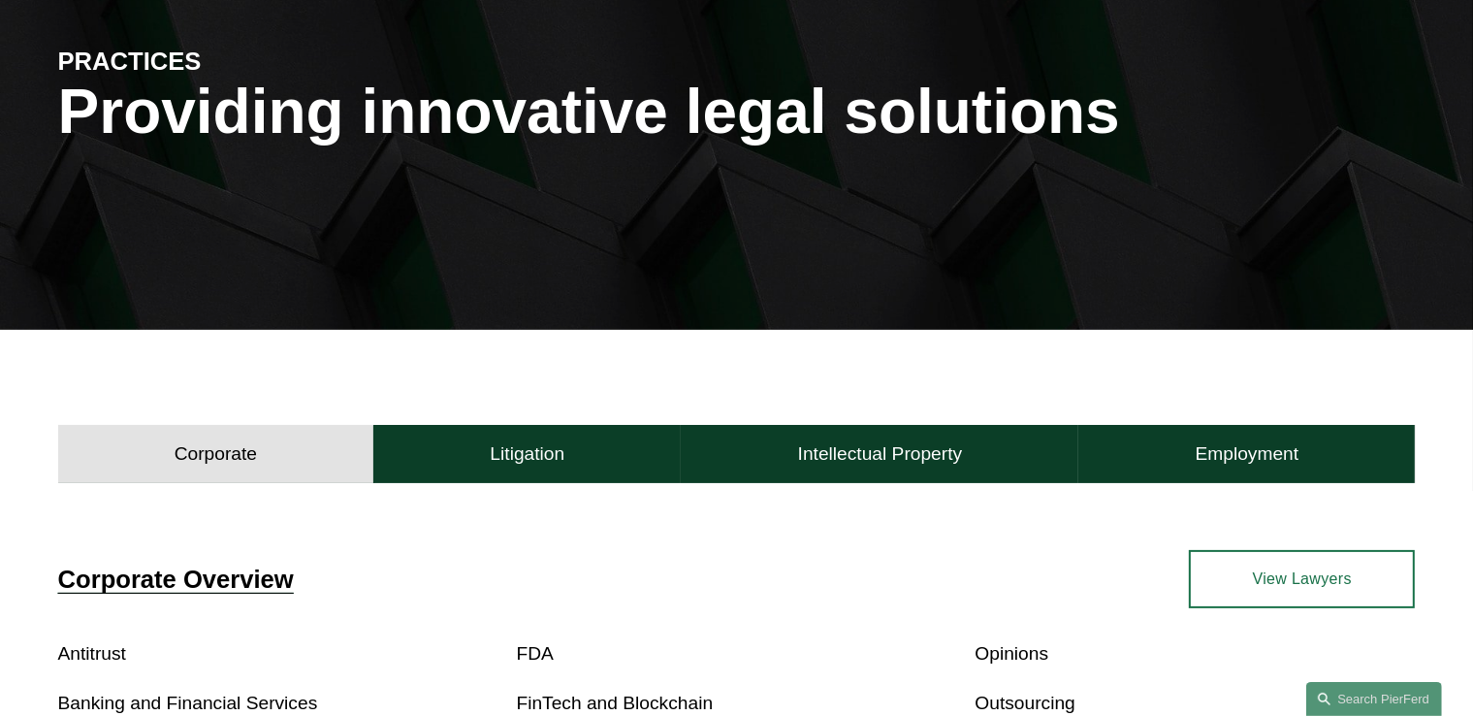
scroll to position [485, 0]
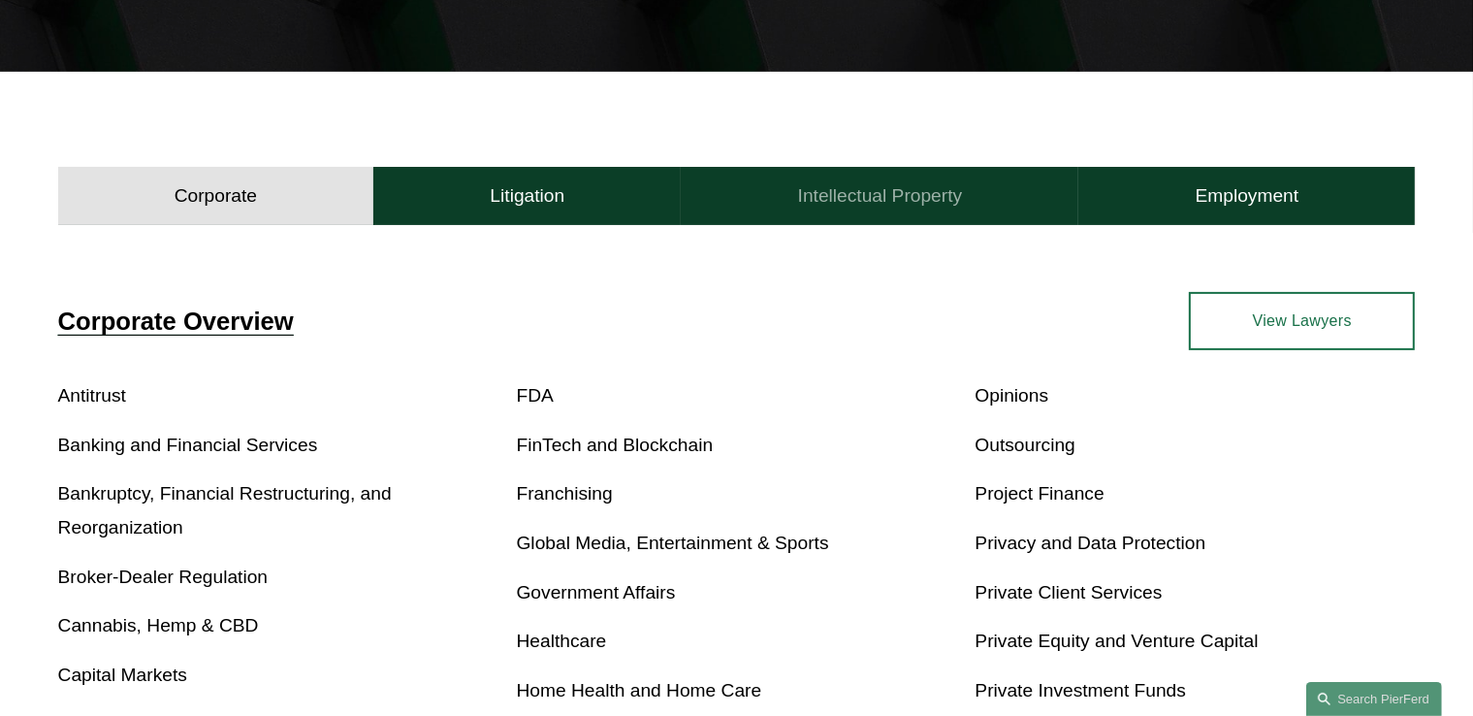
click at [884, 198] on h4 "Intellectual Property" at bounding box center [880, 195] width 165 height 23
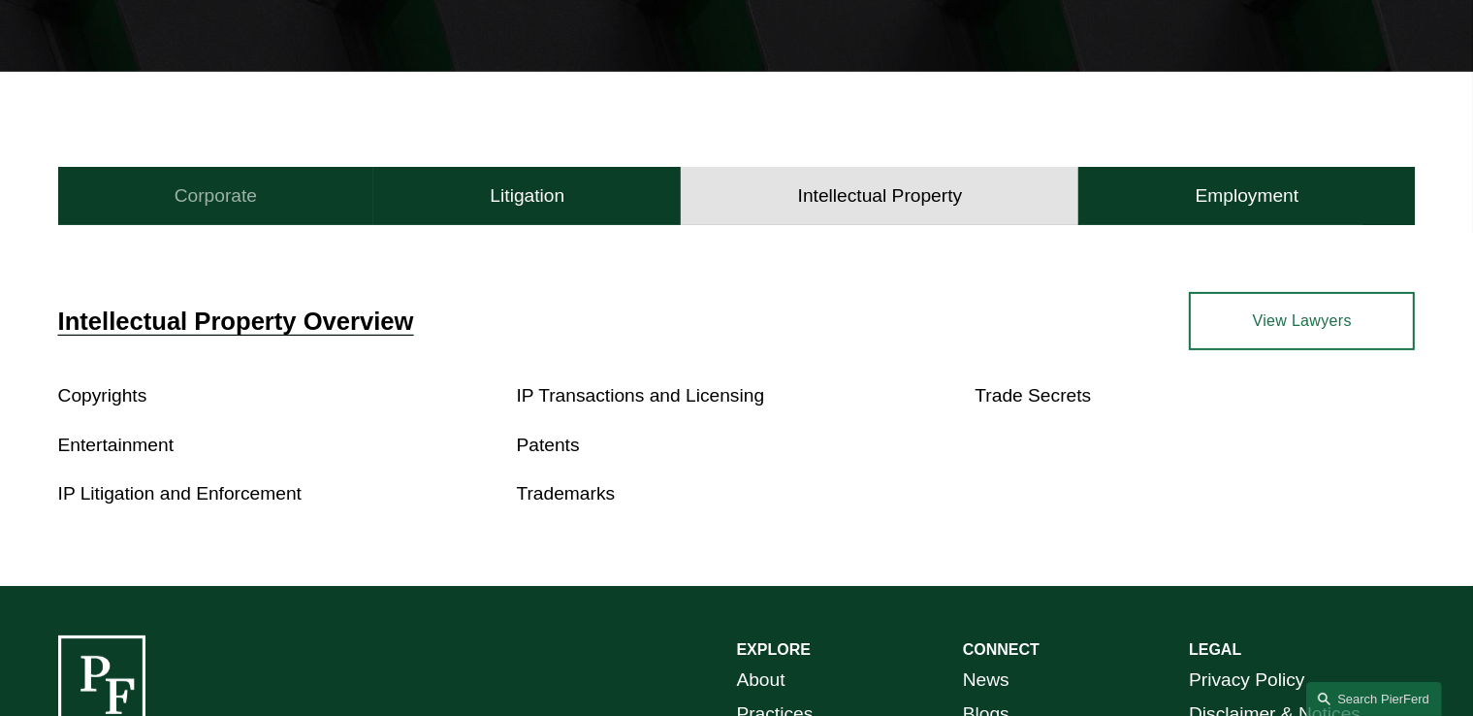
click at [217, 203] on h4 "Corporate" at bounding box center [216, 195] width 82 height 23
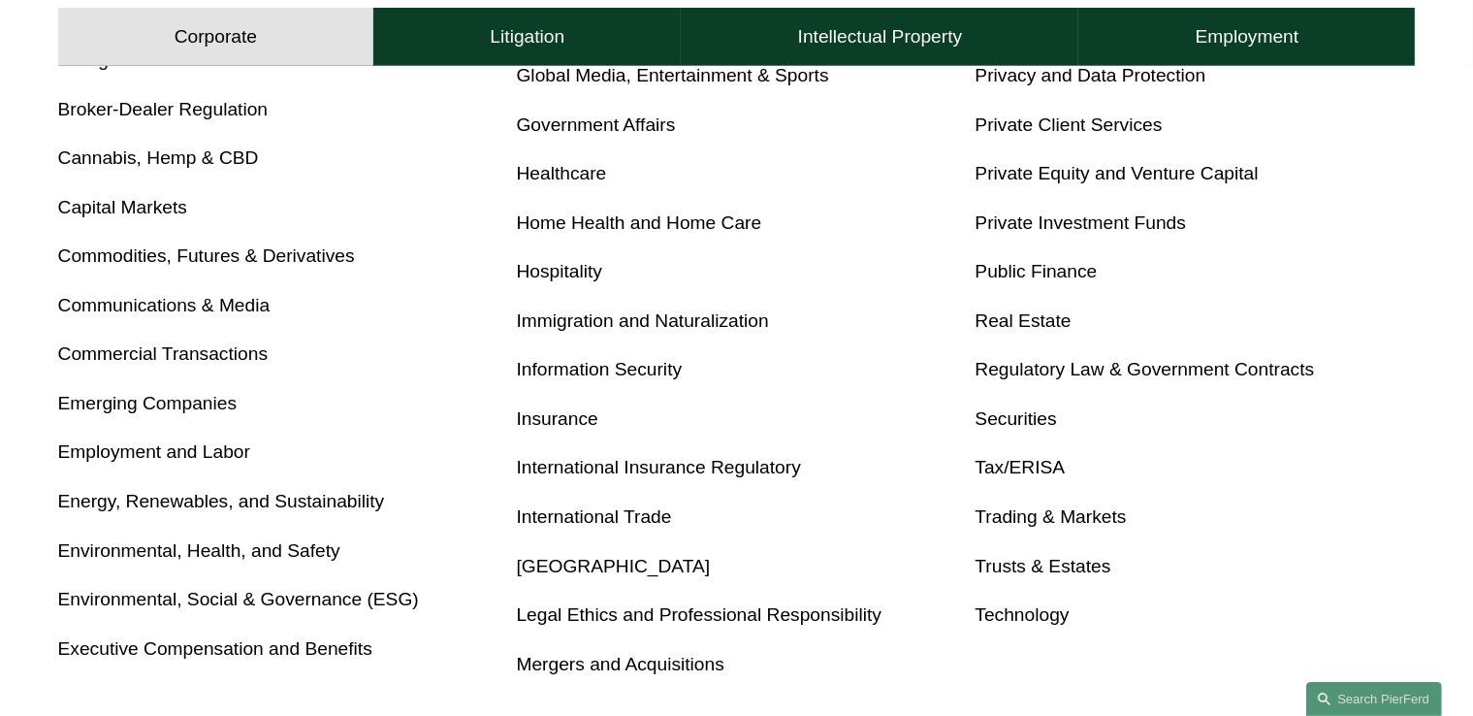
scroll to position [970, 0]
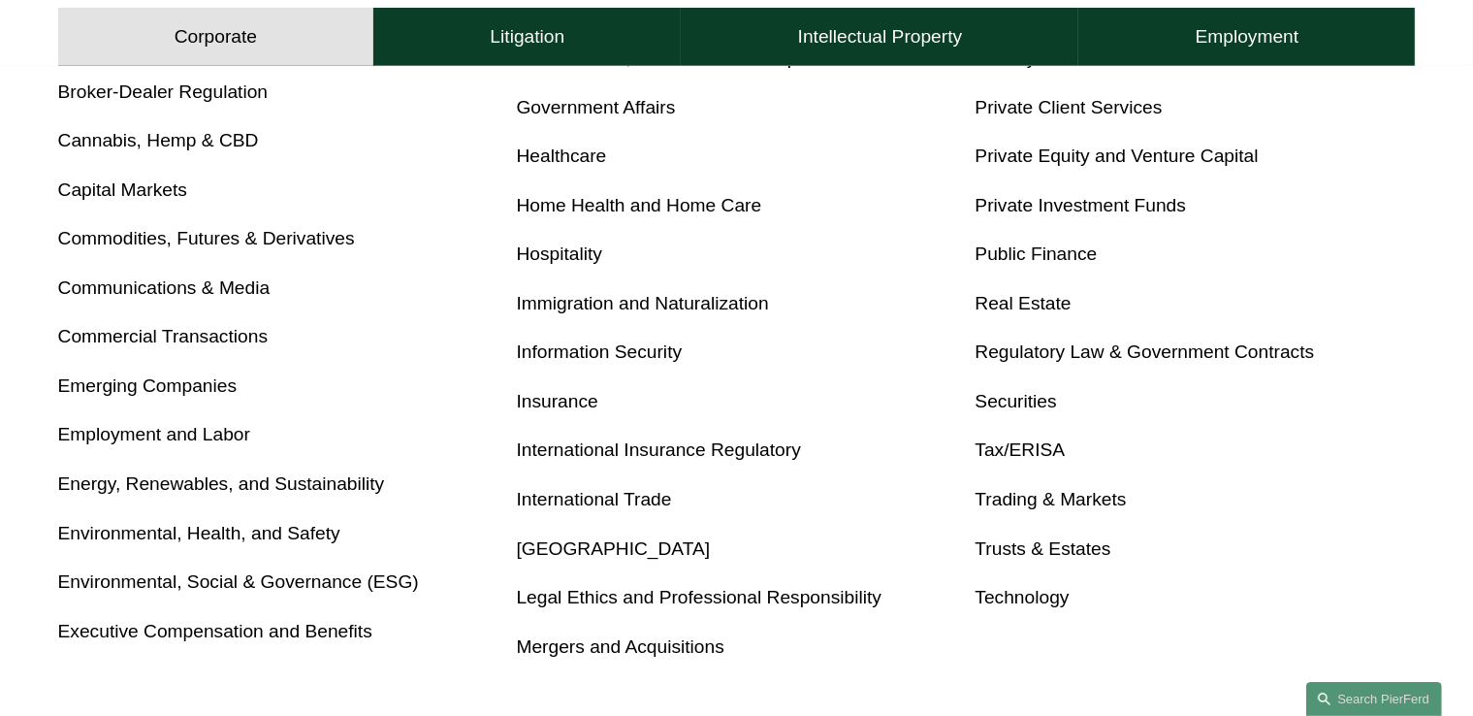
click at [650, 358] on link "Information Security" at bounding box center [600, 351] width 166 height 20
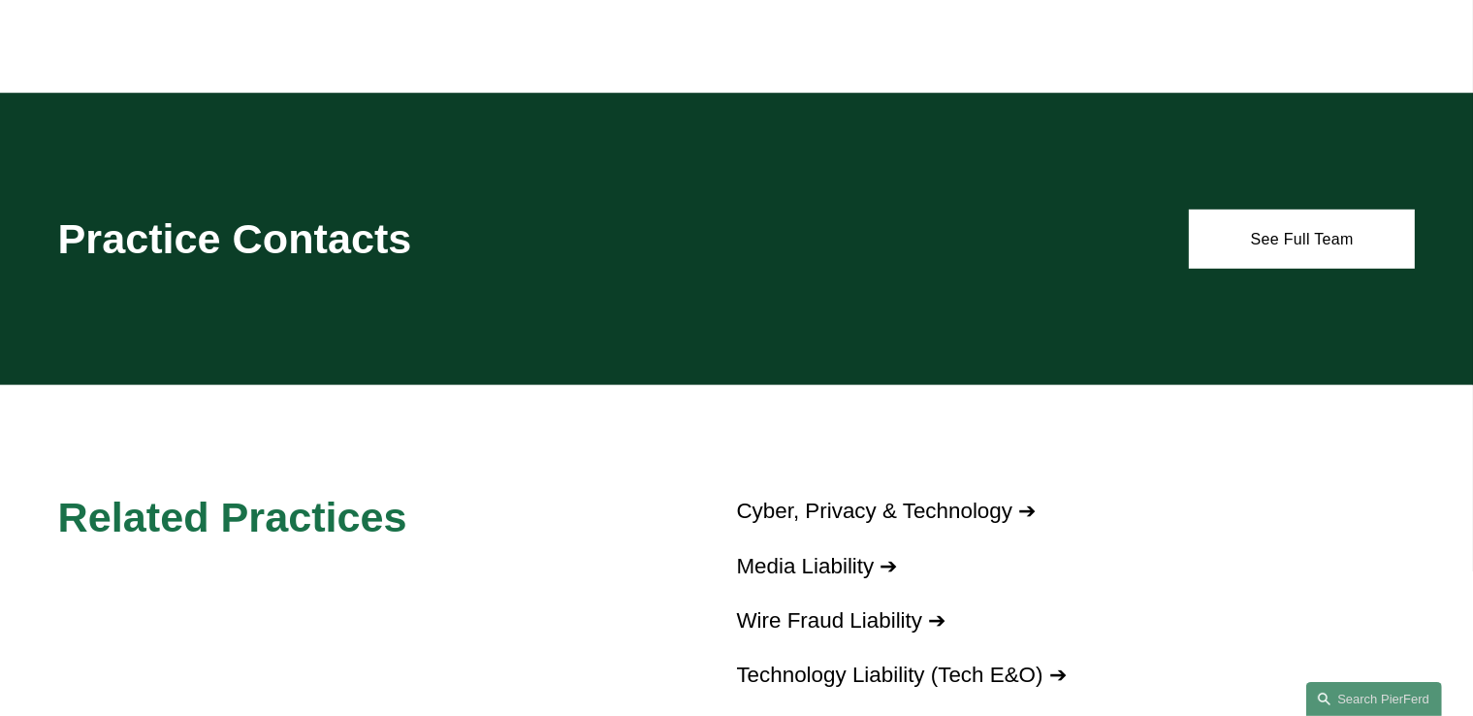
scroll to position [1357, 0]
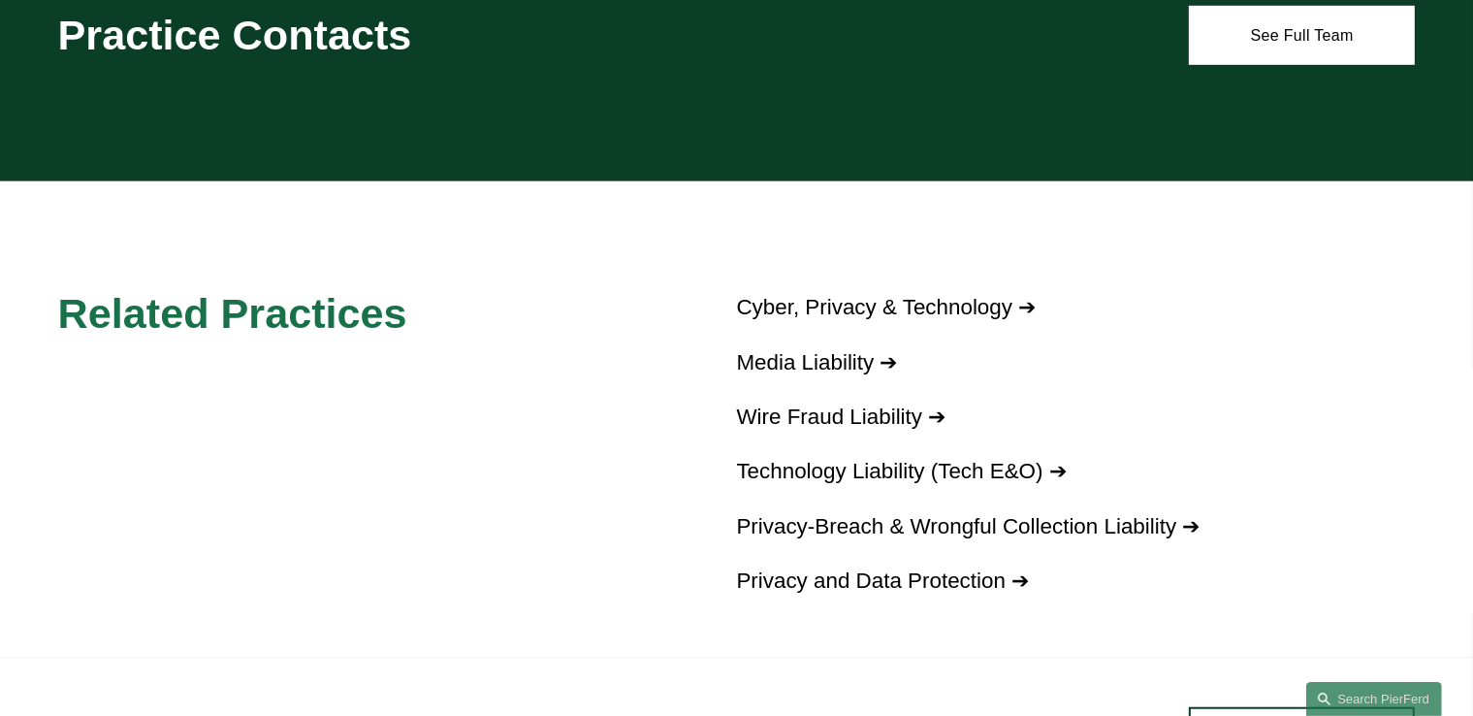
click at [827, 525] on link "Privacy-Breach & Wrongful Collection Liability ➔" at bounding box center [968, 526] width 463 height 24
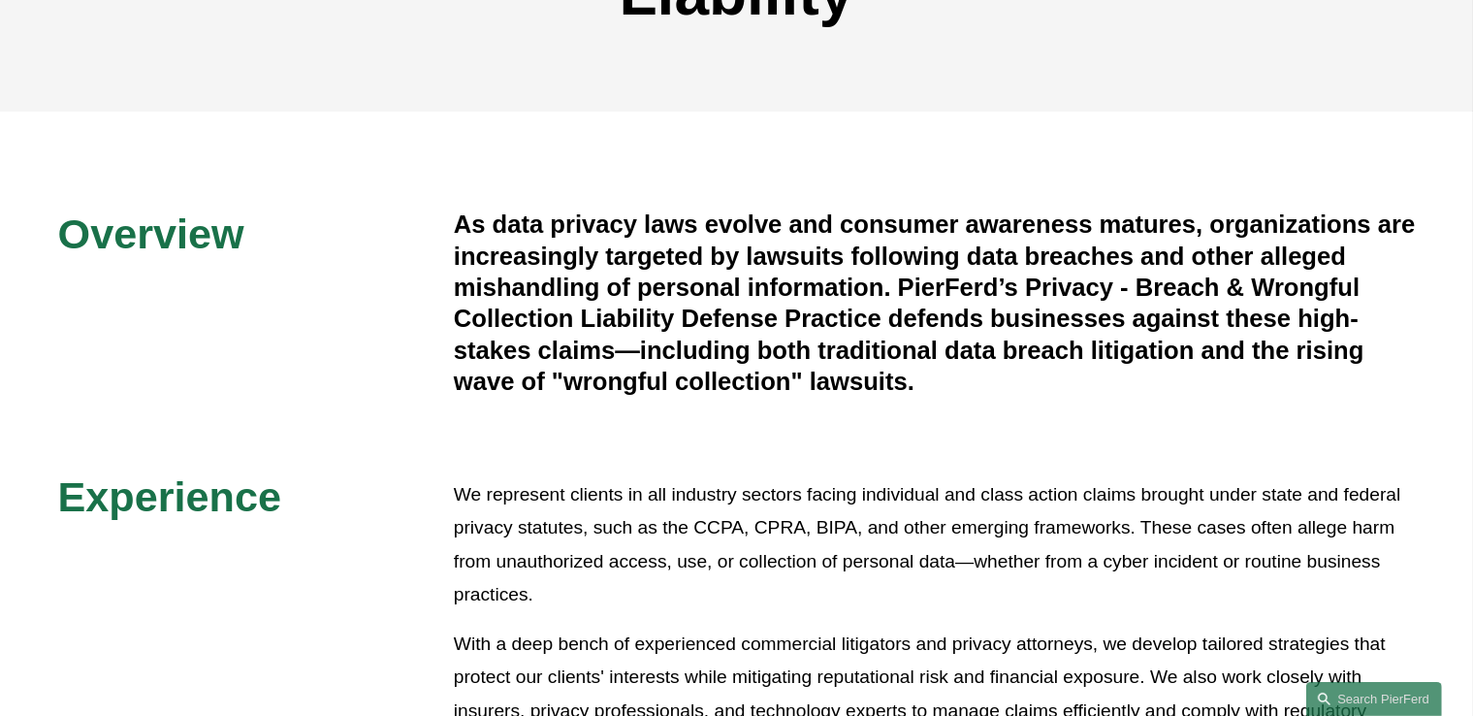
scroll to position [388, 0]
